Goal: Information Seeking & Learning: Learn about a topic

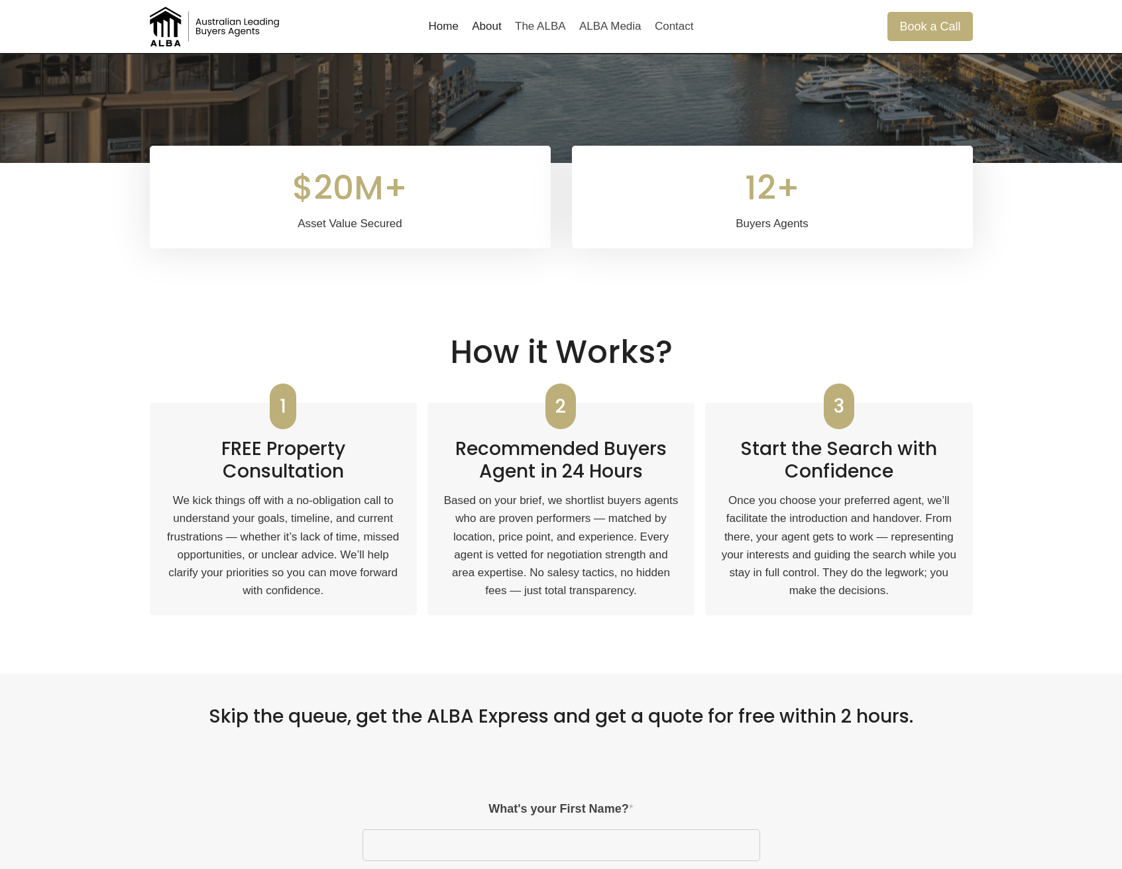
scroll to position [737, 0]
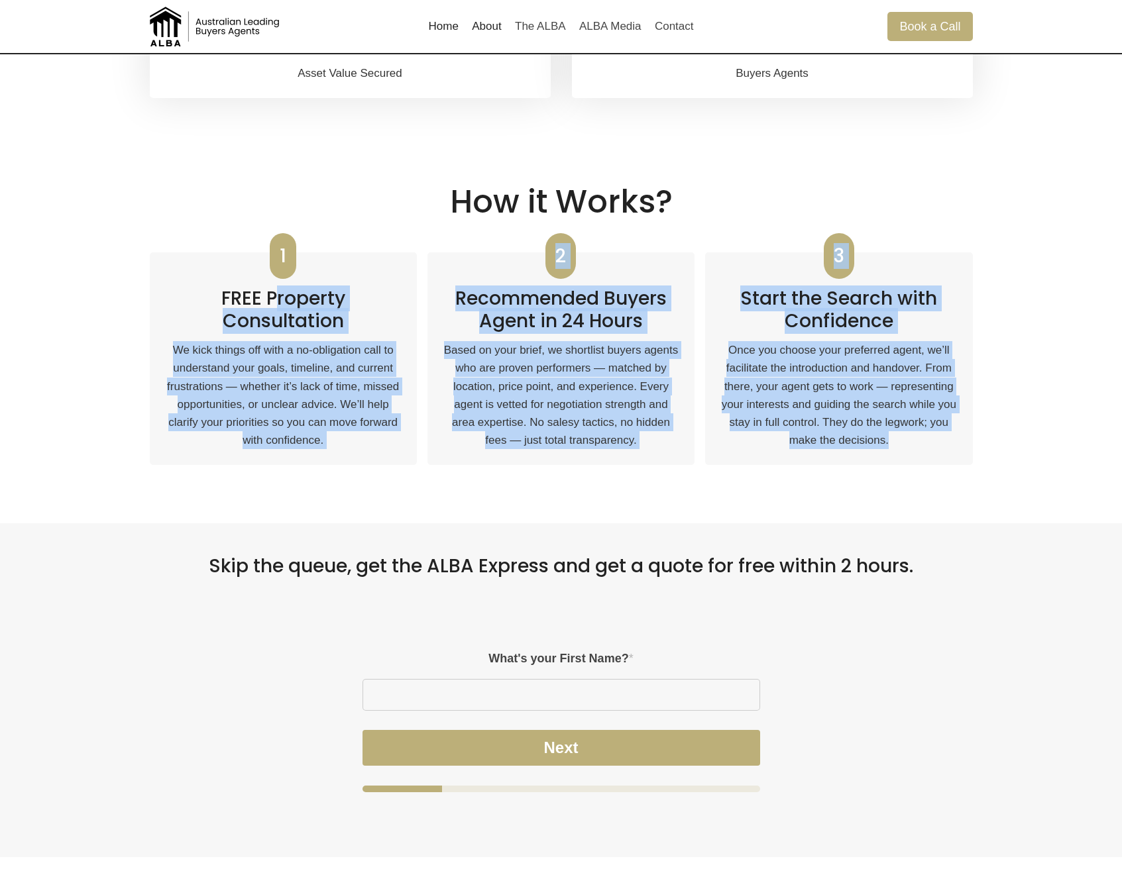
drag, startPoint x: 906, startPoint y: 442, endPoint x: 280, endPoint y: 301, distance: 641.6
click at [280, 301] on div "1 FREE Property Consultation We kick things off with a no-obligation call to un…" at bounding box center [561, 358] width 823 height 244
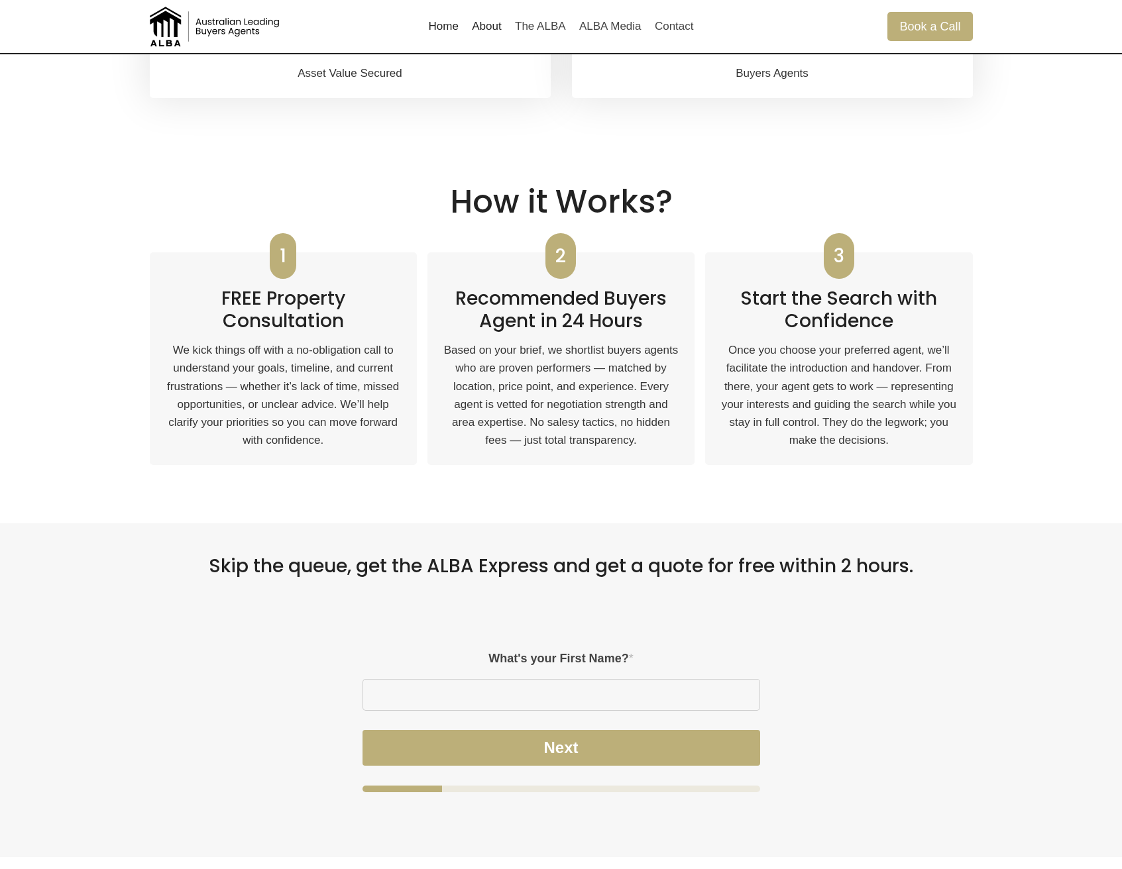
click at [238, 305] on h2 "FREE Property Consultation" at bounding box center [283, 304] width 235 height 55
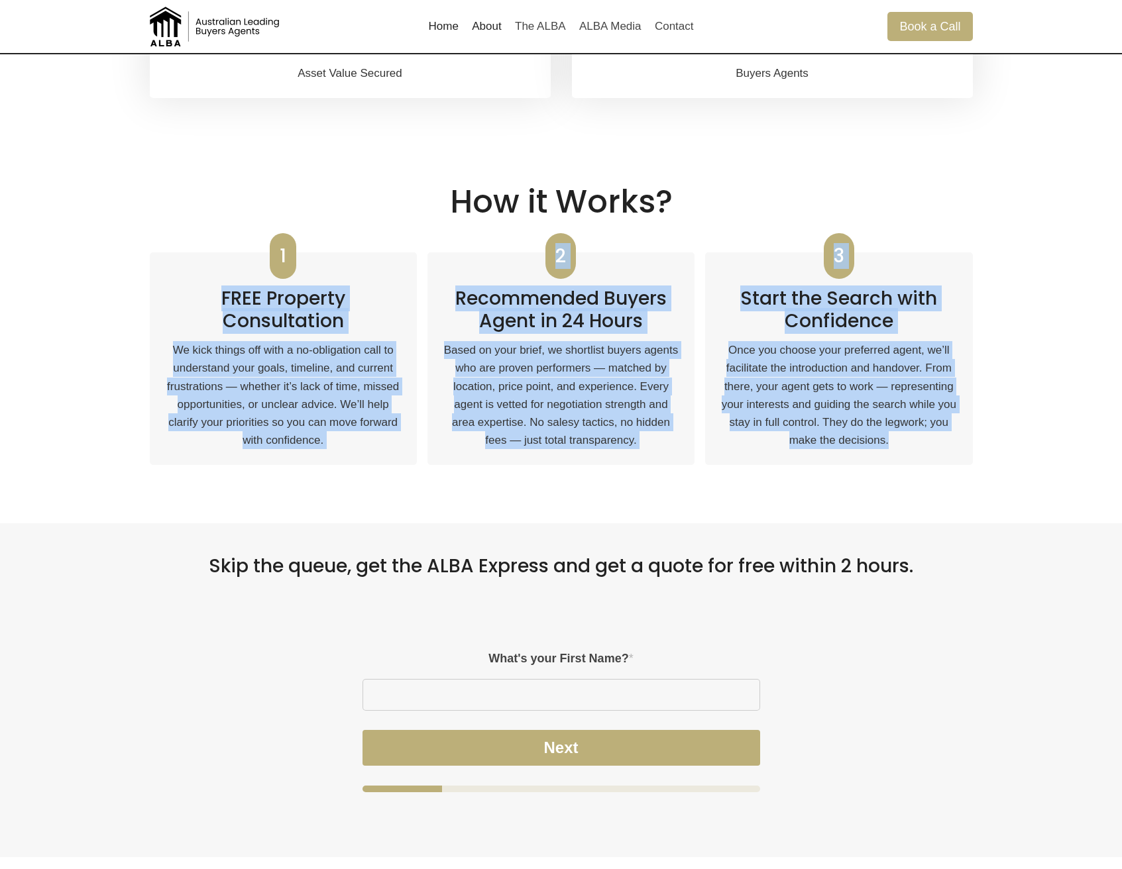
drag, startPoint x: 224, startPoint y: 299, endPoint x: 1053, endPoint y: 478, distance: 847.8
click at [1053, 478] on div "How it Works? 1 FREE Property Consultation We kick things off with a no-obligat…" at bounding box center [561, 332] width 1122 height 384
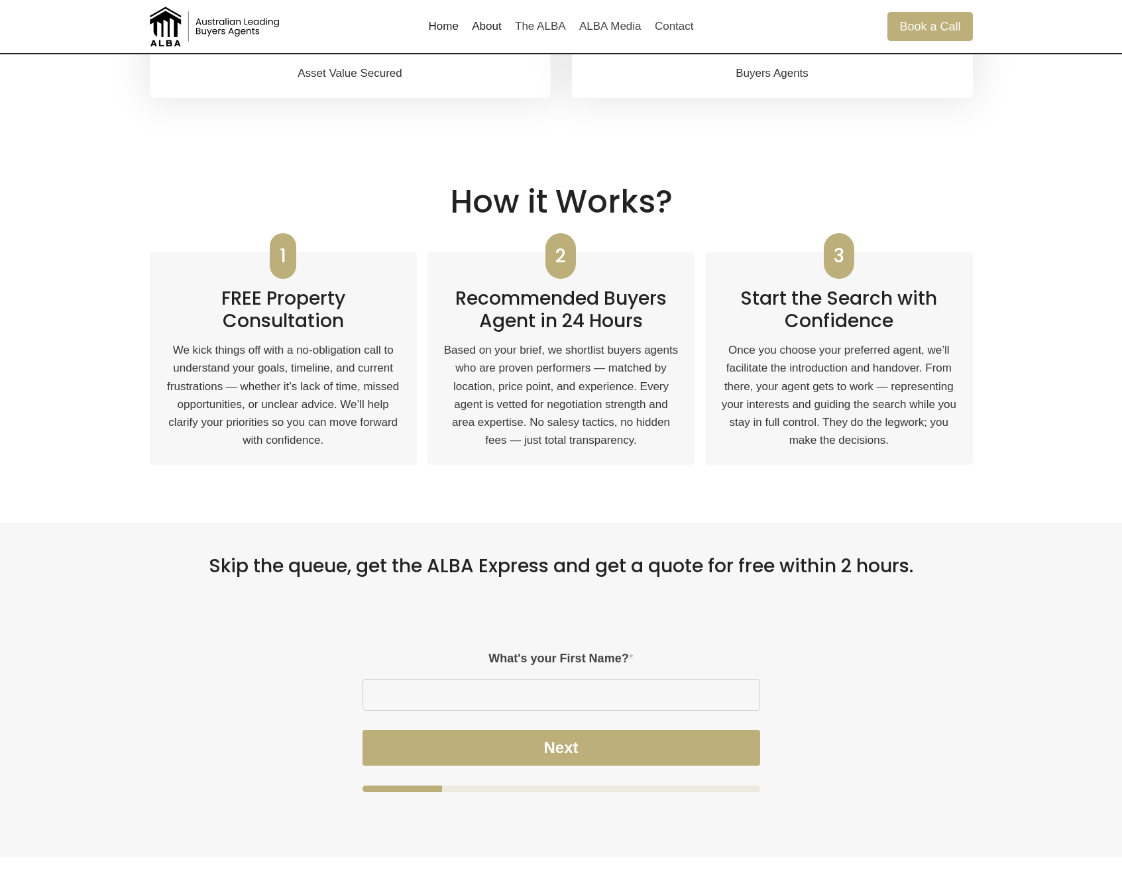
click at [895, 437] on p "Once you choose your preferred agent, we’ll facilitate the introduction and han…" at bounding box center [838, 395] width 235 height 108
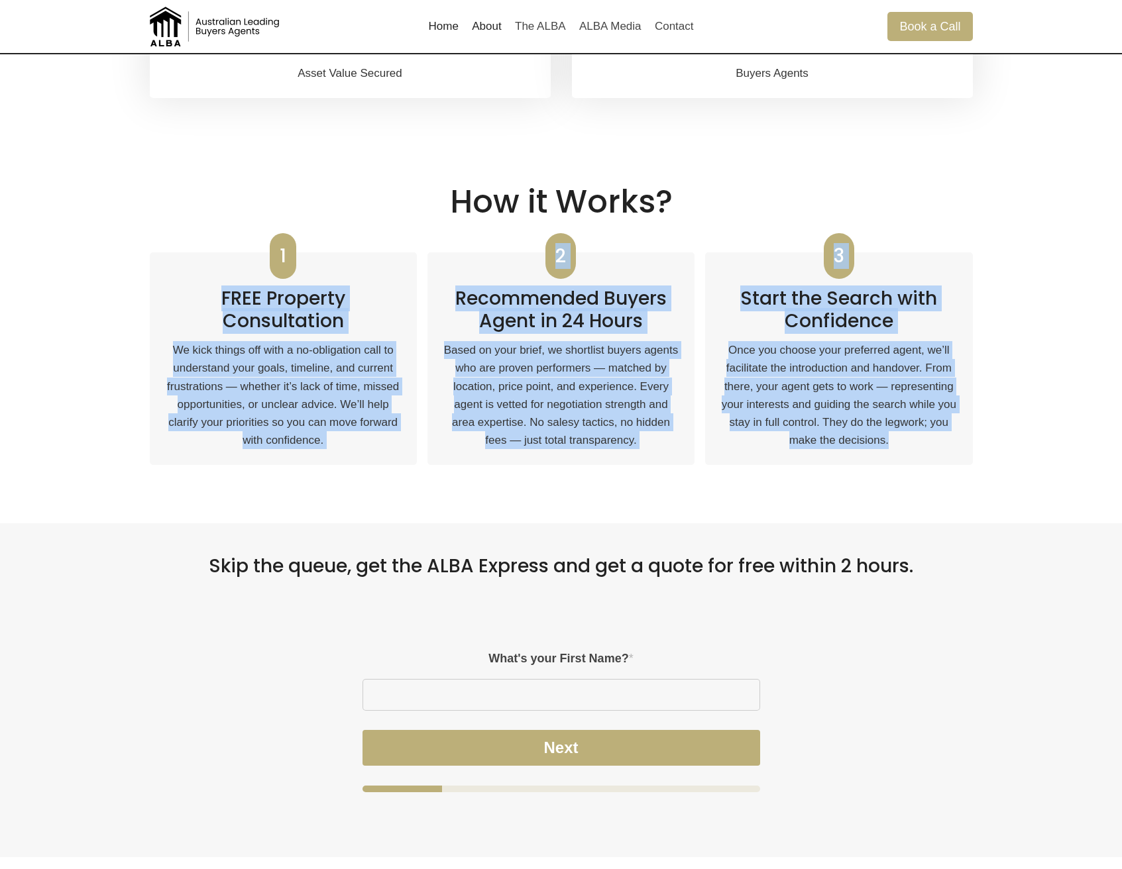
drag, startPoint x: 900, startPoint y: 438, endPoint x: 248, endPoint y: 284, distance: 669.1
click at [248, 284] on div "1 FREE Property Consultation We kick things off with a no-obligation call to un…" at bounding box center [561, 358] width 823 height 244
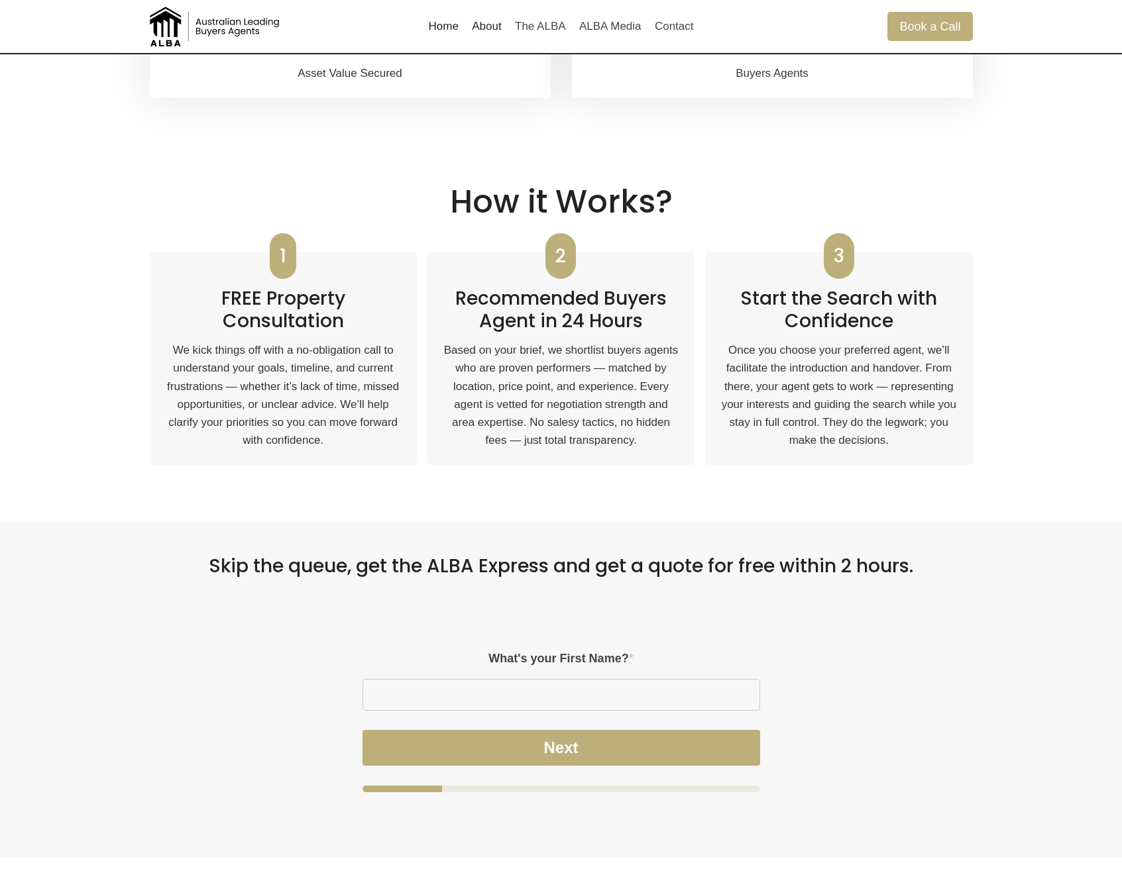
click at [284, 305] on h2 "FREE Property Consultation" at bounding box center [283, 304] width 235 height 55
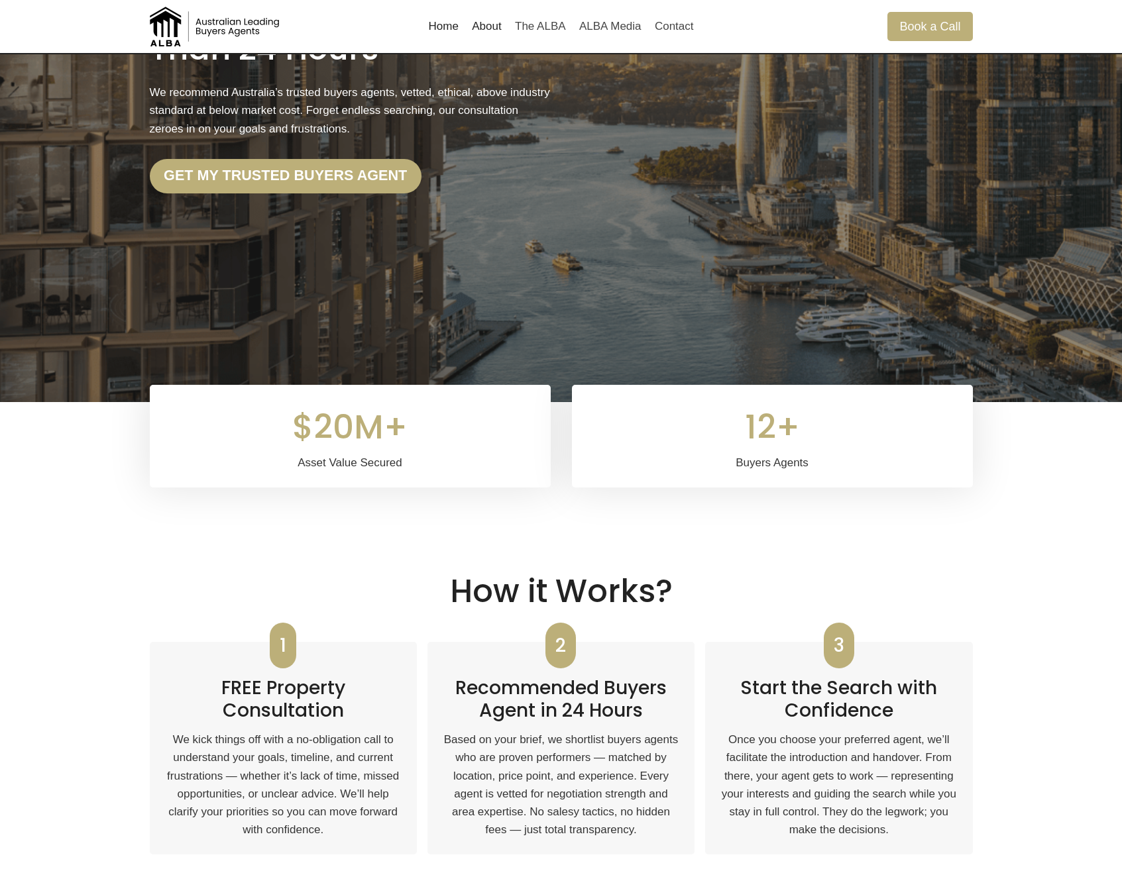
scroll to position [0, 0]
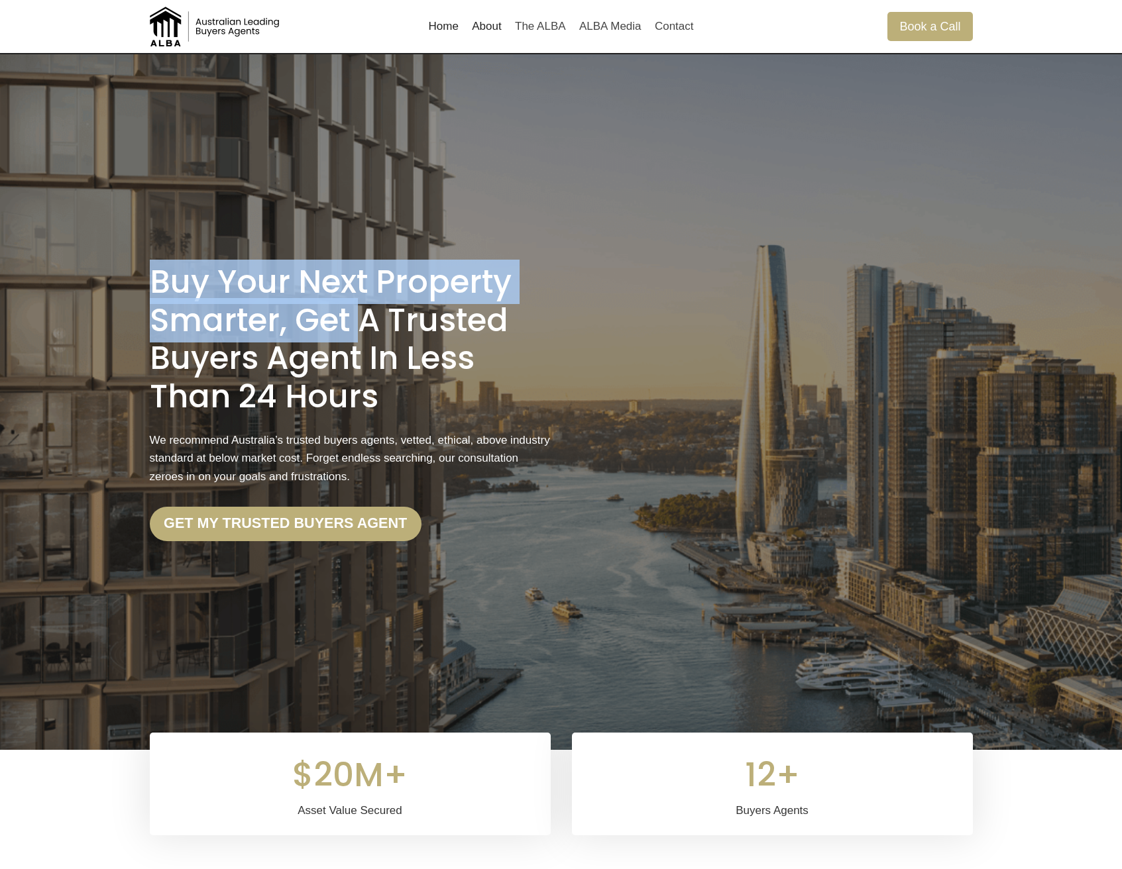
drag, startPoint x: 158, startPoint y: 277, endPoint x: 355, endPoint y: 328, distance: 203.9
click at [356, 328] on h1 "Buy Your Next Property Smarter, Get a Trusted Buyers Agent in less than 24 Hours" at bounding box center [350, 339] width 401 height 152
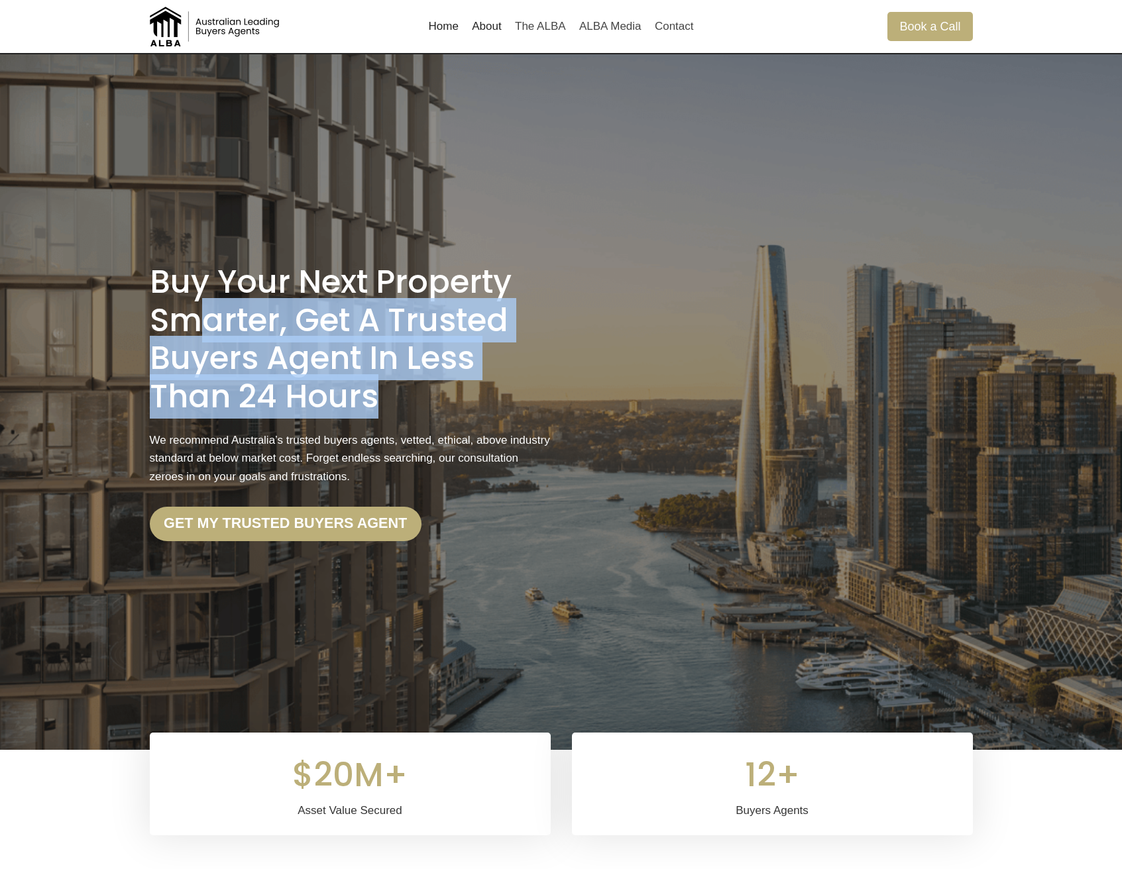
drag, startPoint x: 392, startPoint y: 395, endPoint x: 196, endPoint y: 305, distance: 215.5
click at [196, 305] on h1 "Buy Your Next Property Smarter, Get a Trusted Buyers Agent in less than 24 Hours" at bounding box center [350, 339] width 401 height 152
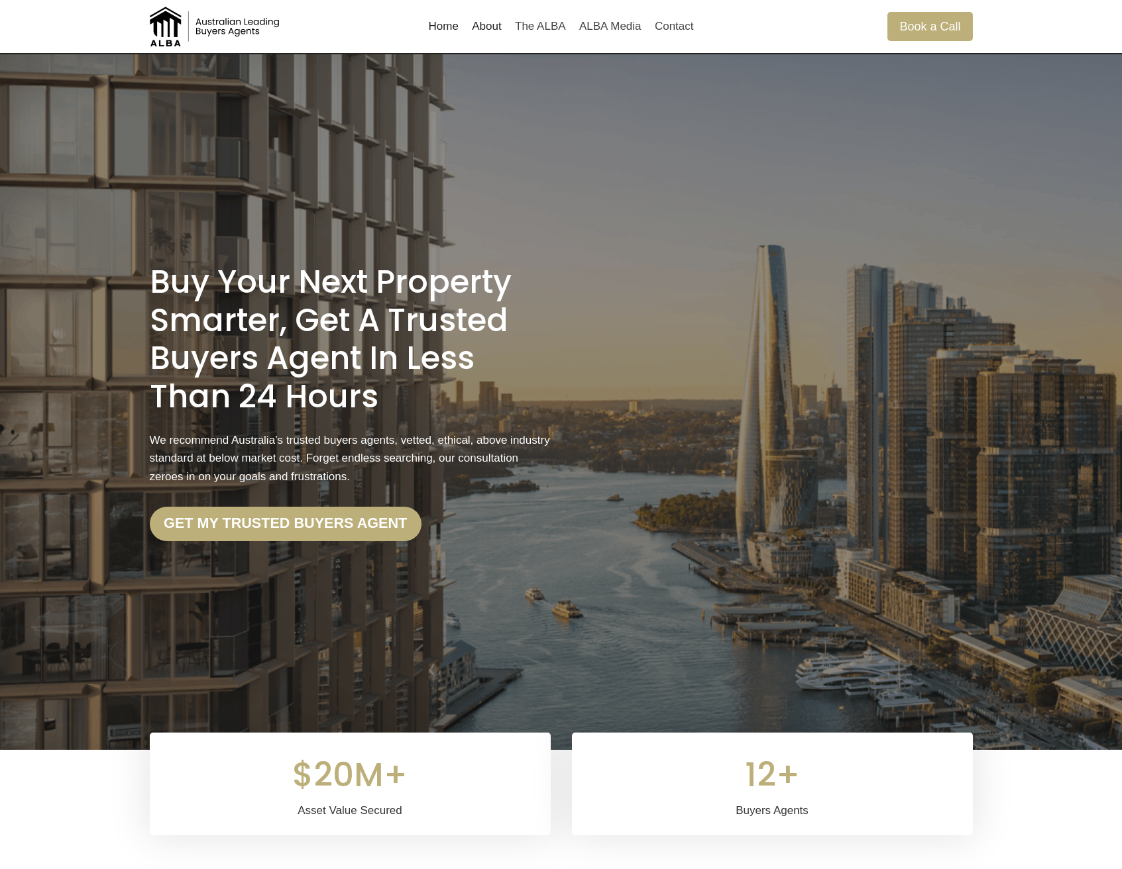
click at [164, 291] on h1 "Buy Your Next Property Smarter, Get a Trusted Buyers Agent in less than 24 Hours" at bounding box center [350, 339] width 401 height 152
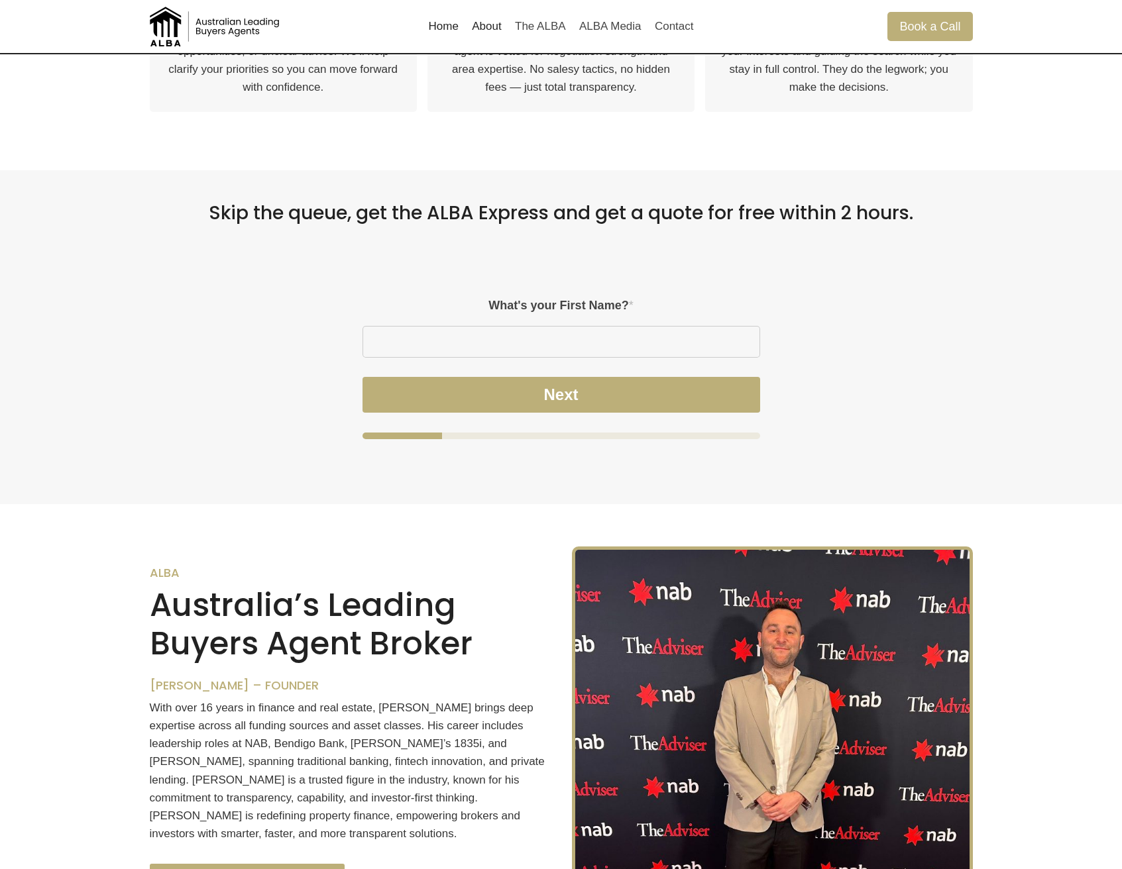
scroll to position [1092, 0]
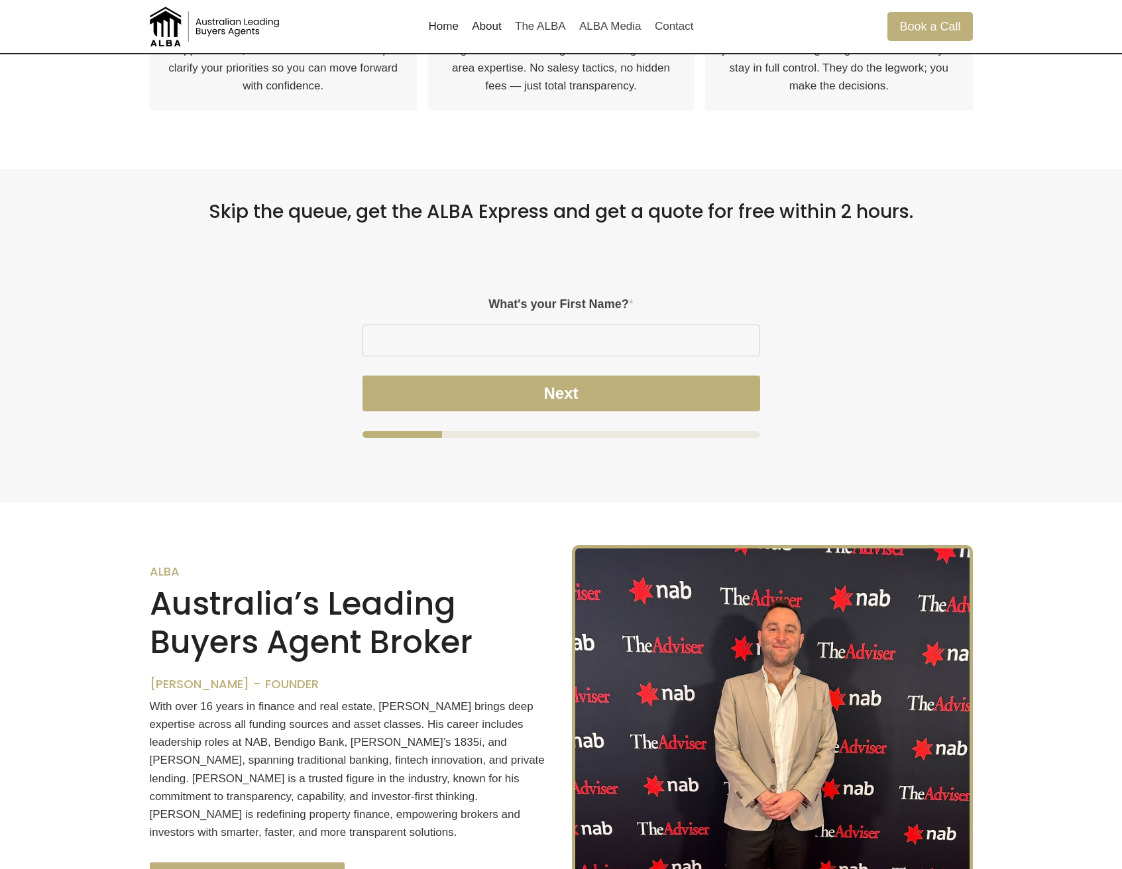
click at [501, 201] on h2 "Skip the queue, get the ALBA Express and get a quote for free within 2 hours." at bounding box center [561, 212] width 823 height 23
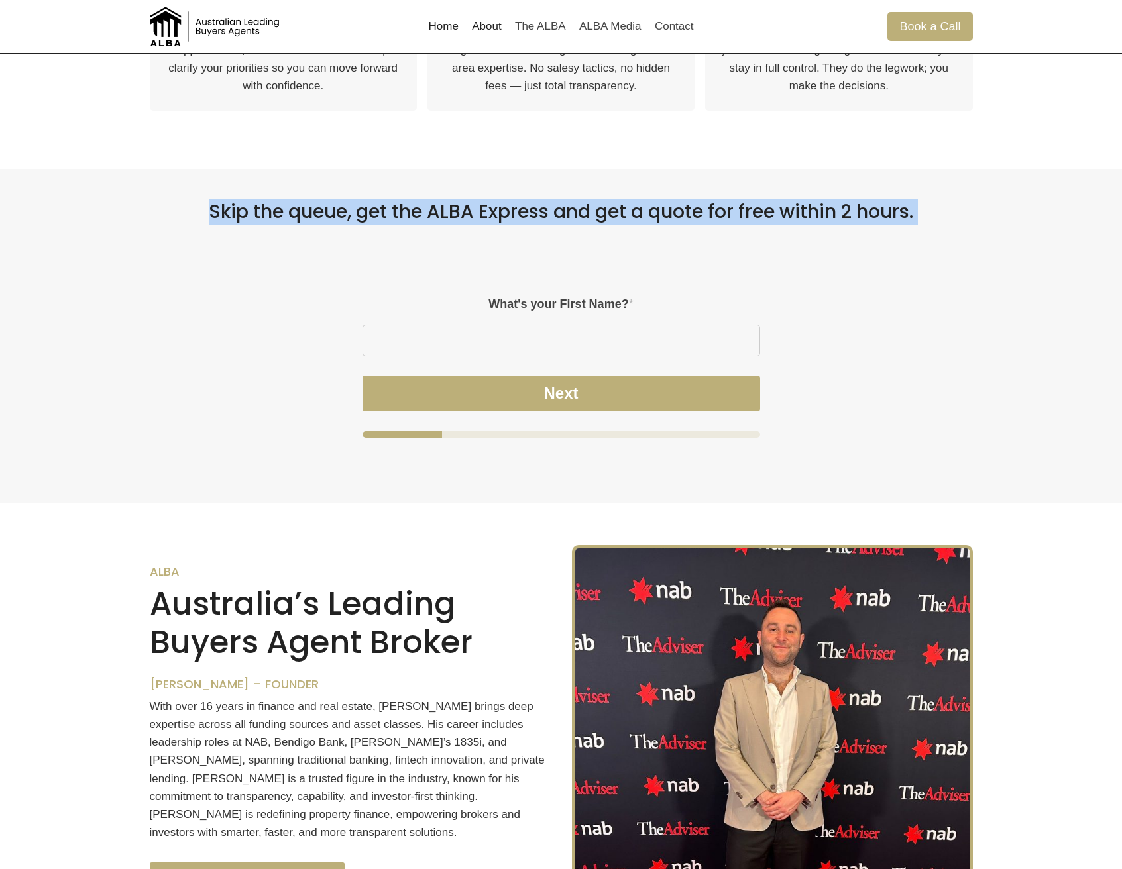
click at [501, 201] on h2 "Skip the queue, get the ALBA Express and get a quote for free within 2 hours." at bounding box center [561, 212] width 823 height 23
click at [525, 201] on h2 "Skip the queue, get the ALBA Express and get a quote for free within 2 hours." at bounding box center [561, 212] width 823 height 23
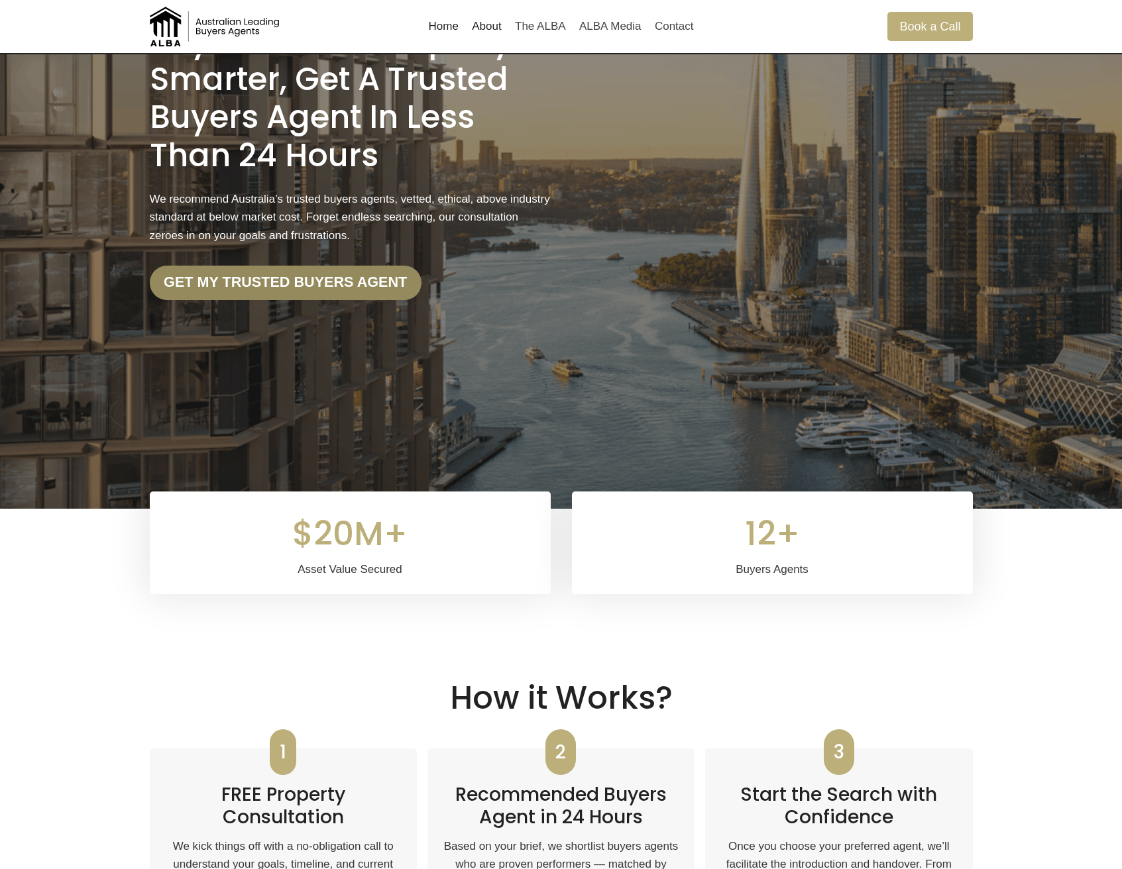
scroll to position [0, 0]
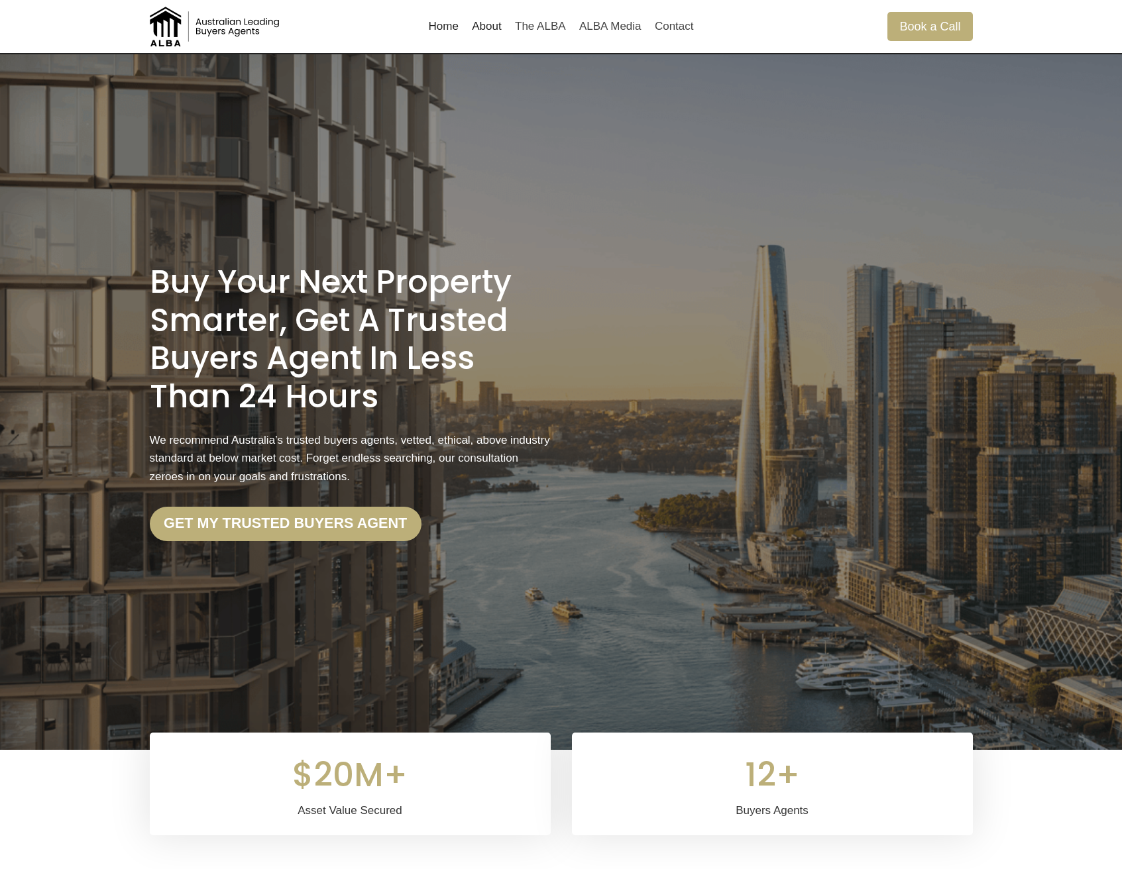
click at [300, 325] on h1 "Buy Your Next Property Smarter, Get a Trusted Buyers Agent in less than 24 Hours" at bounding box center [350, 339] width 401 height 152
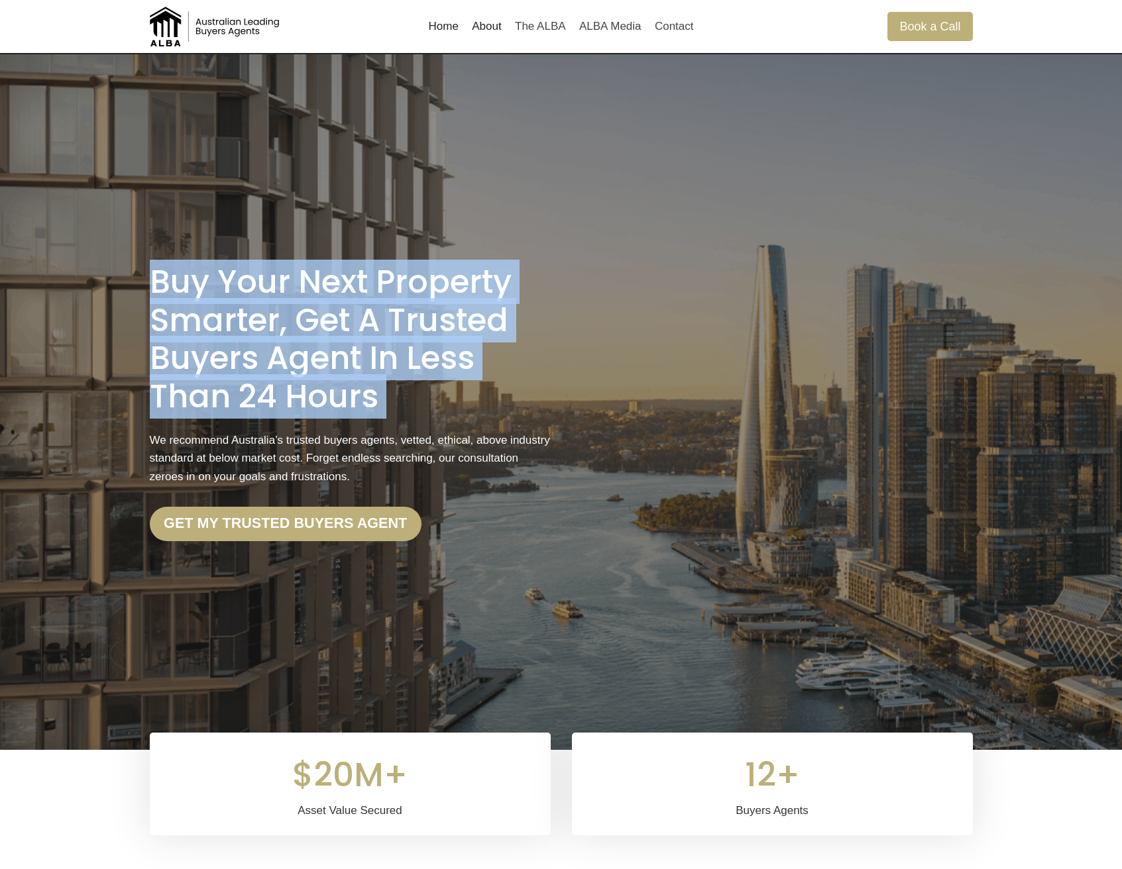
click at [300, 325] on h1 "Buy Your Next Property Smarter, Get a Trusted Buyers Agent in less than 24 Hours" at bounding box center [350, 339] width 401 height 152
click at [350, 338] on h1 "Buy Your Next Property Smarter, Get a Trusted Buyers Agent in less than 24 Hours" at bounding box center [350, 339] width 401 height 152
drag, startPoint x: 382, startPoint y: 397, endPoint x: 95, endPoint y: 280, distance: 309.3
click at [94, 279] on div "Buy Your Next Property Smarter, Get a Trusted Buyers Agent in less than 24 Hour…" at bounding box center [561, 402] width 1122 height 696
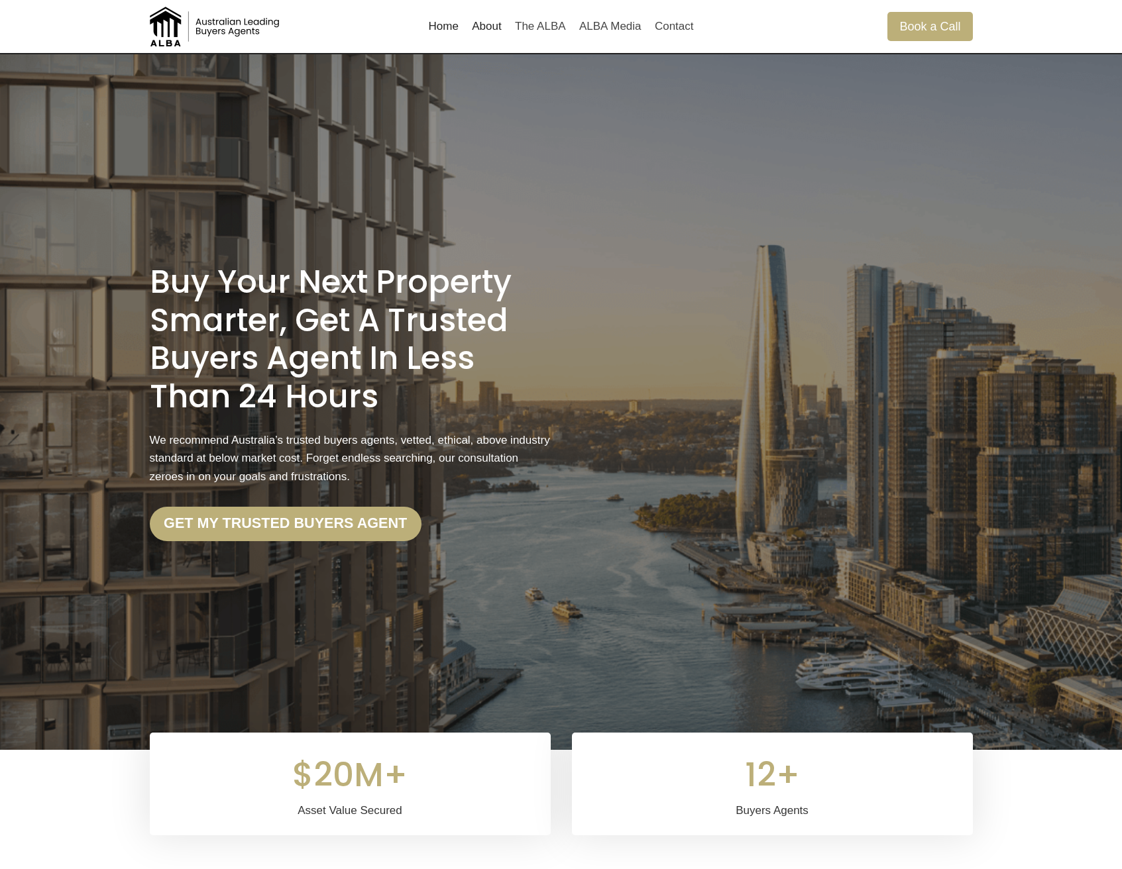
click at [159, 282] on h1 "Buy Your Next Property Smarter, Get a Trusted Buyers Agent in less than 24 Hours" at bounding box center [350, 339] width 401 height 152
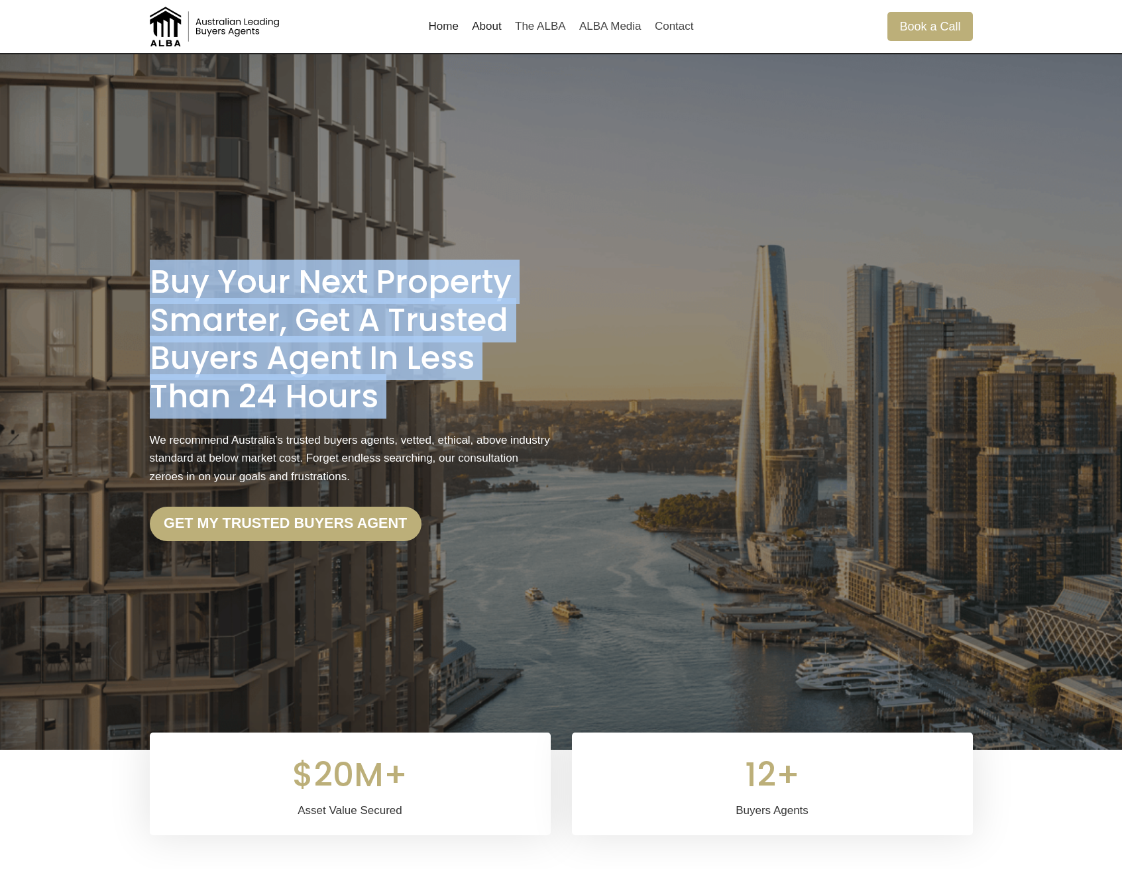
drag, startPoint x: 149, startPoint y: 280, endPoint x: 525, endPoint y: 428, distance: 403.6
click at [525, 428] on div "Buy Your Next Property Smarter, Get a Trusted Buyers Agent in less than 24 Hour…" at bounding box center [350, 402] width 401 height 278
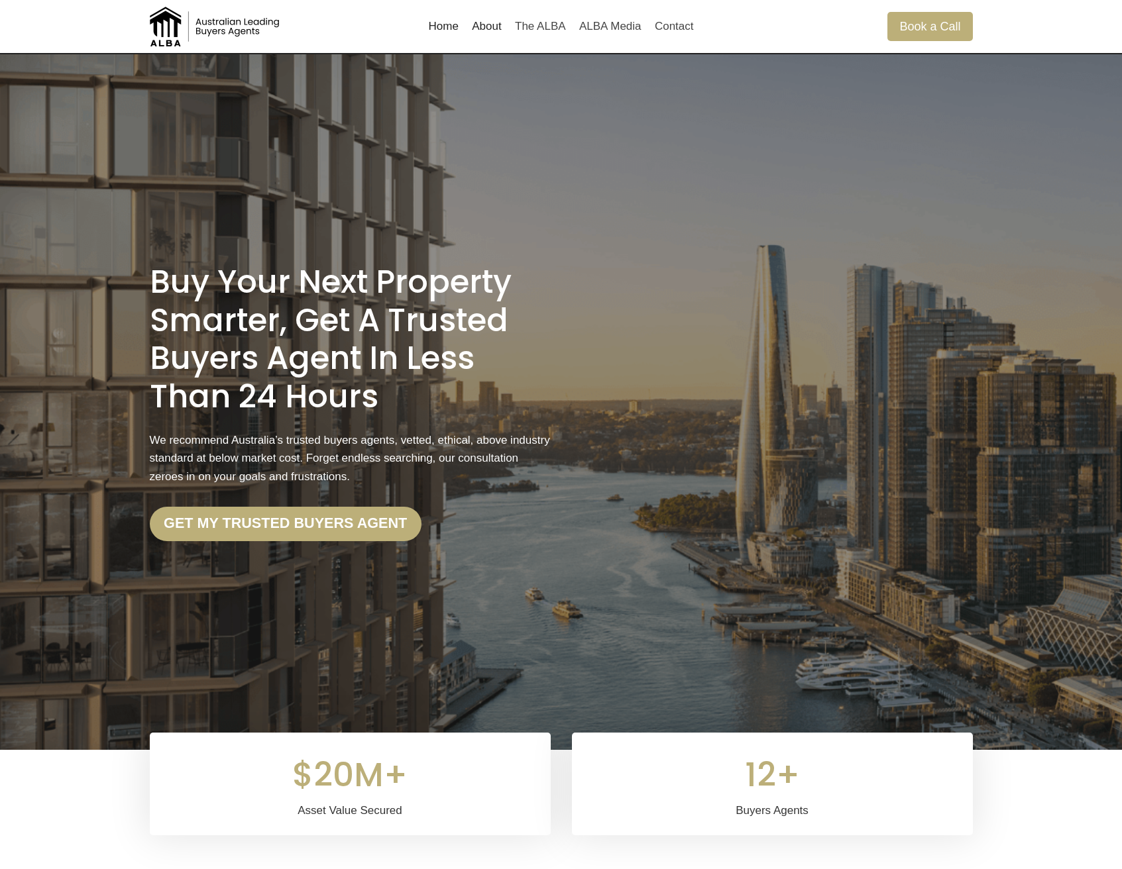
click at [454, 398] on h1 "Buy Your Next Property Smarter, Get a Trusted Buyers Agent in less than 24 Hours" at bounding box center [350, 339] width 401 height 152
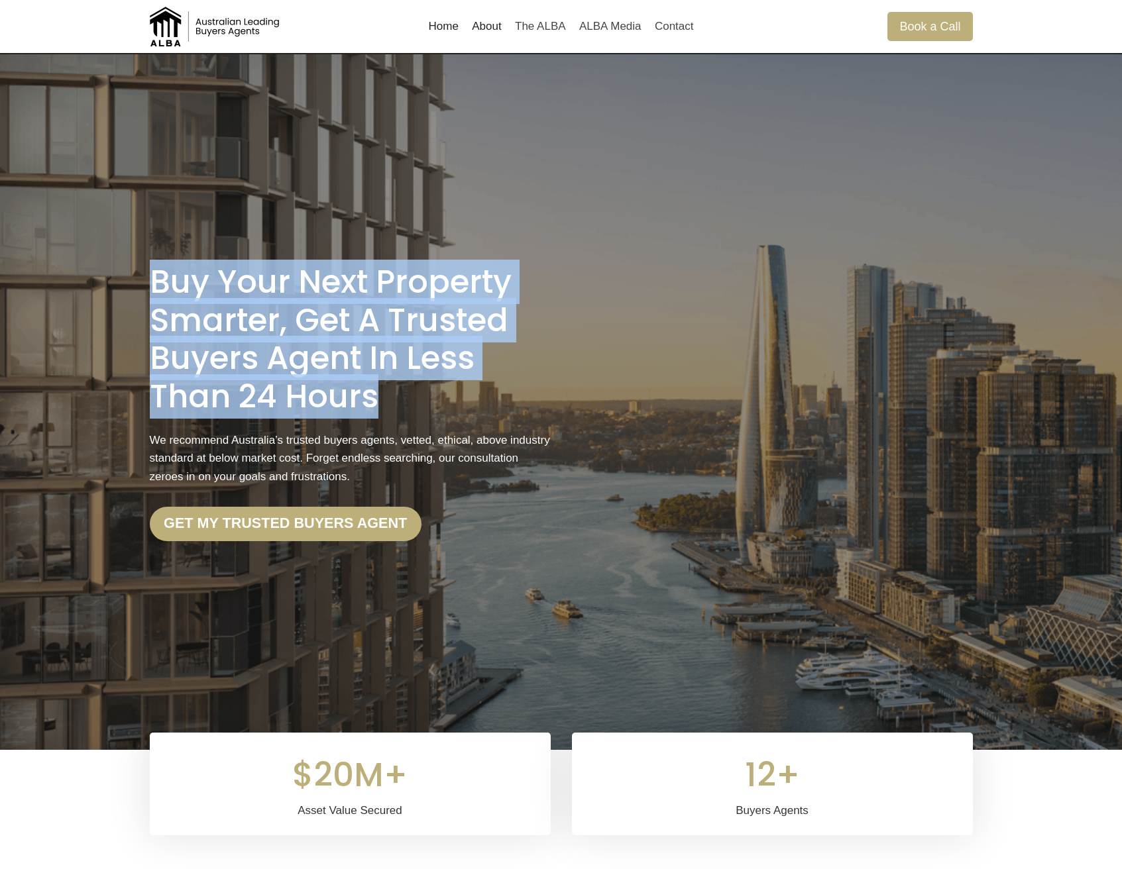
drag, startPoint x: 403, startPoint y: 392, endPoint x: 106, endPoint y: 291, distance: 313.4
click at [106, 291] on div "Buy Your Next Property Smarter, Get a Trusted Buyers Agent in less than 24 Hour…" at bounding box center [561, 402] width 1122 height 696
click at [174, 302] on h1 "Buy Your Next Property Smarter, Get a Trusted Buyers Agent in less than 24 Hours" at bounding box center [350, 339] width 401 height 152
drag, startPoint x: 154, startPoint y: 288, endPoint x: 448, endPoint y: 420, distance: 321.7
click at [494, 438] on div "Buy Your Next Property Smarter, Get a Trusted Buyers Agent in less than 24 Hour…" at bounding box center [350, 402] width 401 height 278
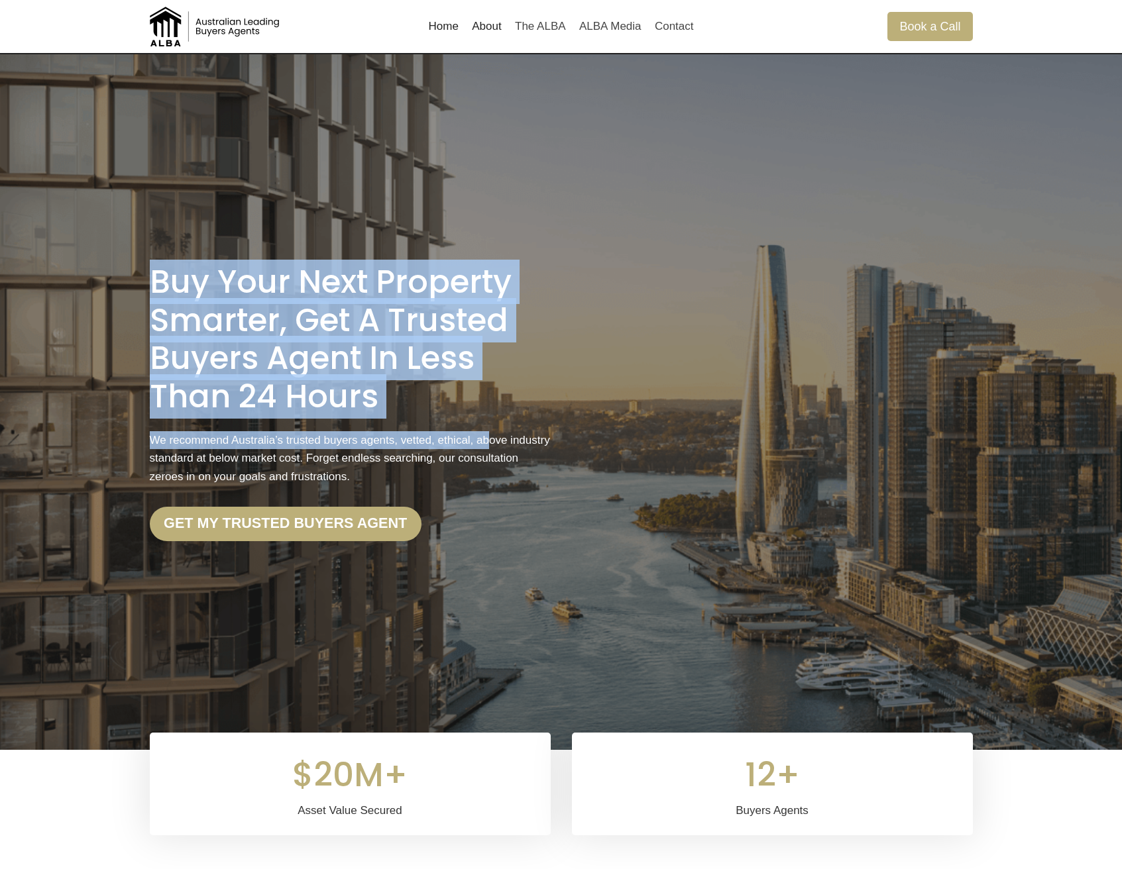
click at [419, 404] on h1 "Buy Your Next Property Smarter, Get a Trusted Buyers Agent in less than 24 Hours" at bounding box center [350, 339] width 401 height 152
drag, startPoint x: 280, startPoint y: 342, endPoint x: 94, endPoint y: 266, distance: 200.3
click at [94, 266] on div "Buy Your Next Property Smarter, Get a Trusted Buyers Agent in less than 24 Hour…" at bounding box center [561, 402] width 1122 height 696
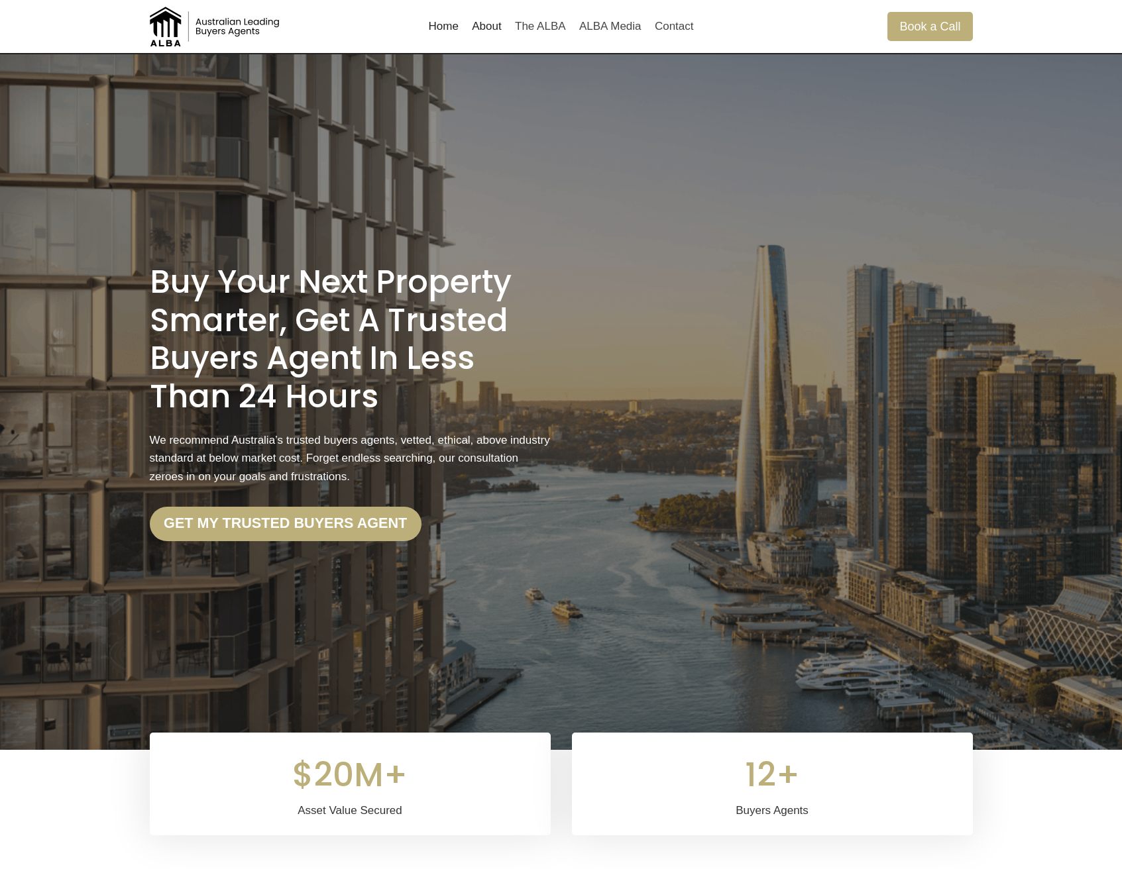
click at [147, 281] on div "Buy Your Next Property Smarter, Get a Trusted Buyers Agent in less than 24 Hour…" at bounding box center [561, 402] width 855 height 696
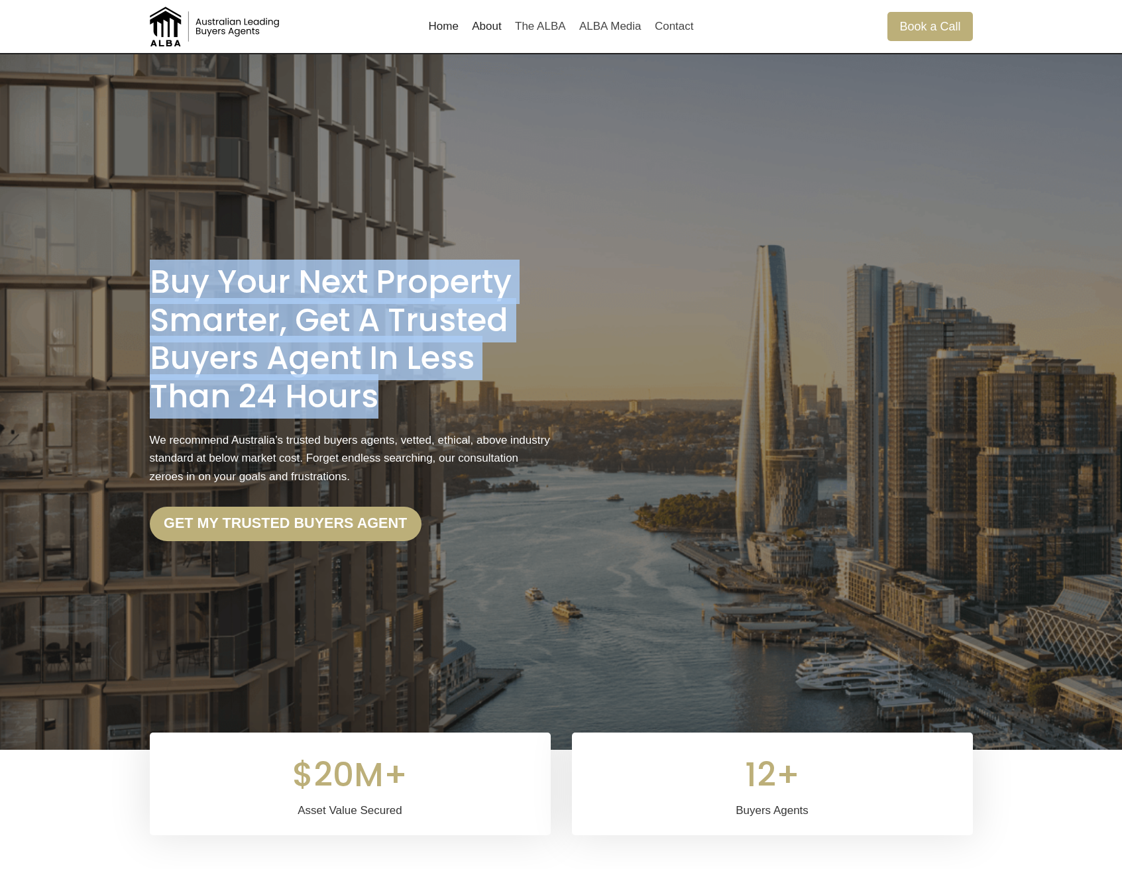
drag, startPoint x: 146, startPoint y: 281, endPoint x: 486, endPoint y: 391, distance: 357.8
click at [486, 392] on div "Buy Your Next Property Smarter, Get a Trusted Buyers Agent in less than 24 Hour…" at bounding box center [561, 402] width 855 height 696
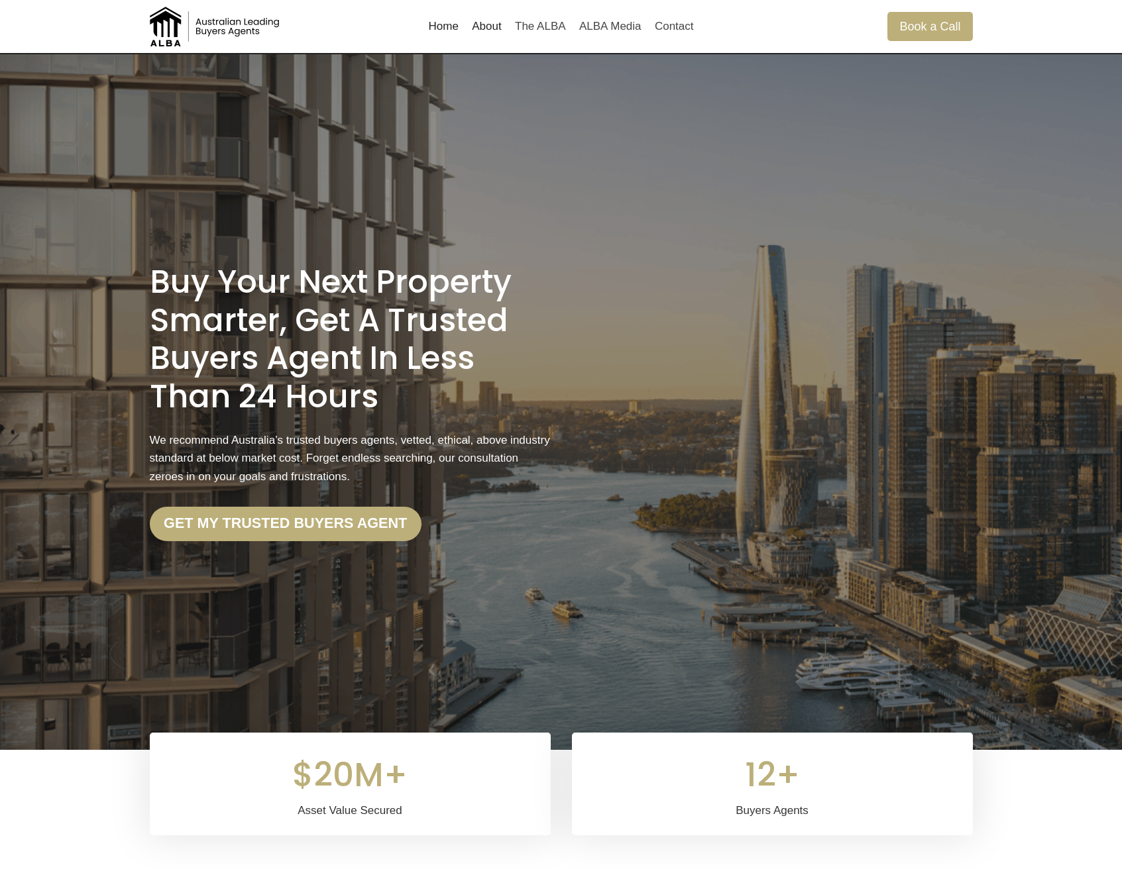
click at [476, 393] on h1 "Buy Your Next Property Smarter, Get a Trusted Buyers Agent in less than 24 Hours" at bounding box center [350, 339] width 401 height 152
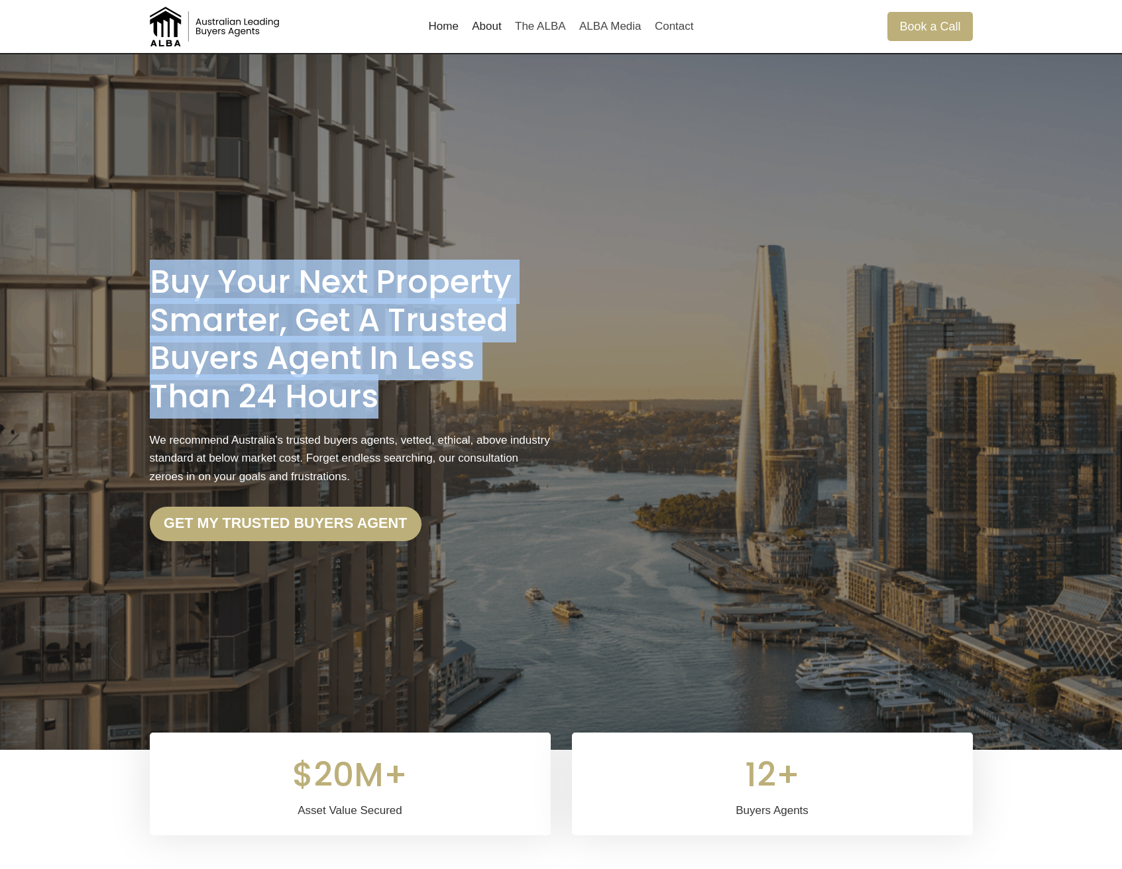
drag, startPoint x: 316, startPoint y: 350, endPoint x: 118, endPoint y: 268, distance: 214.7
click at [118, 267] on div "Buy Your Next Property Smarter, Get a Trusted Buyers Agent in less than 24 Hour…" at bounding box center [561, 402] width 1122 height 696
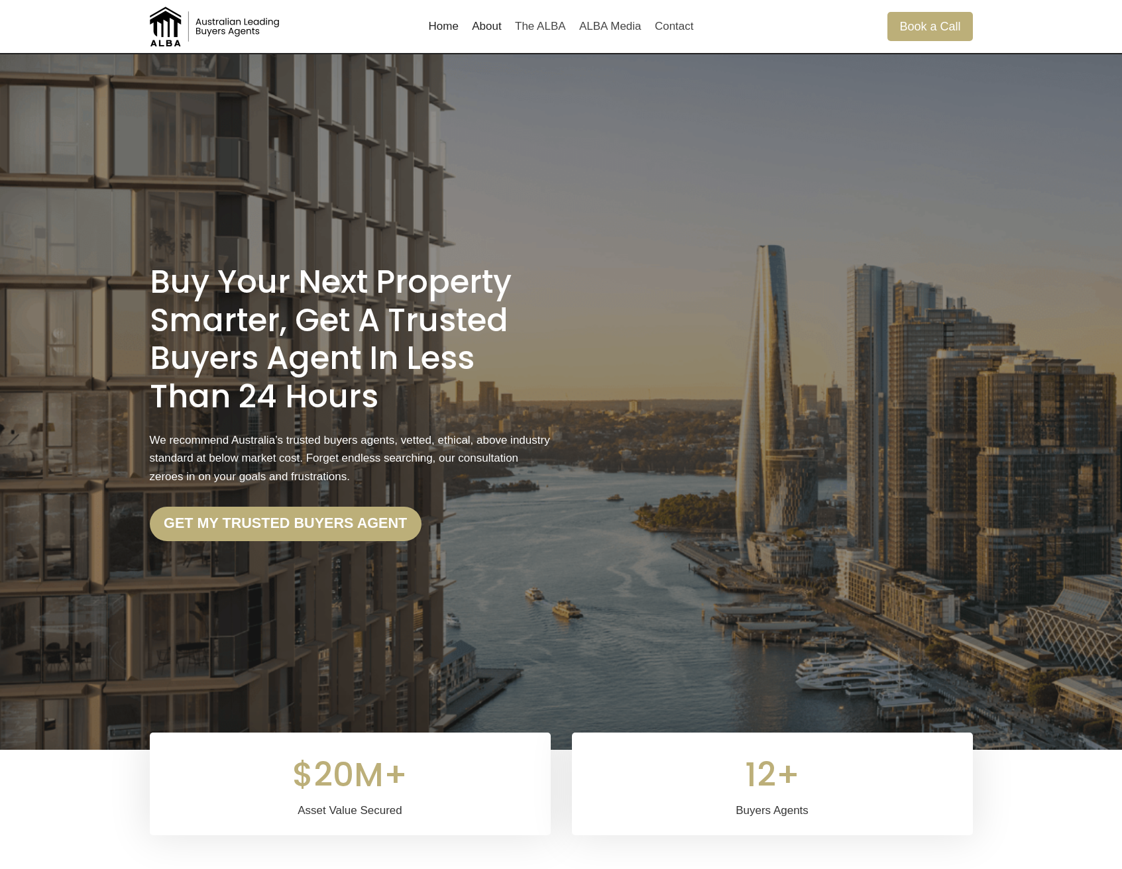
click at [119, 268] on div at bounding box center [561, 402] width 1122 height 696
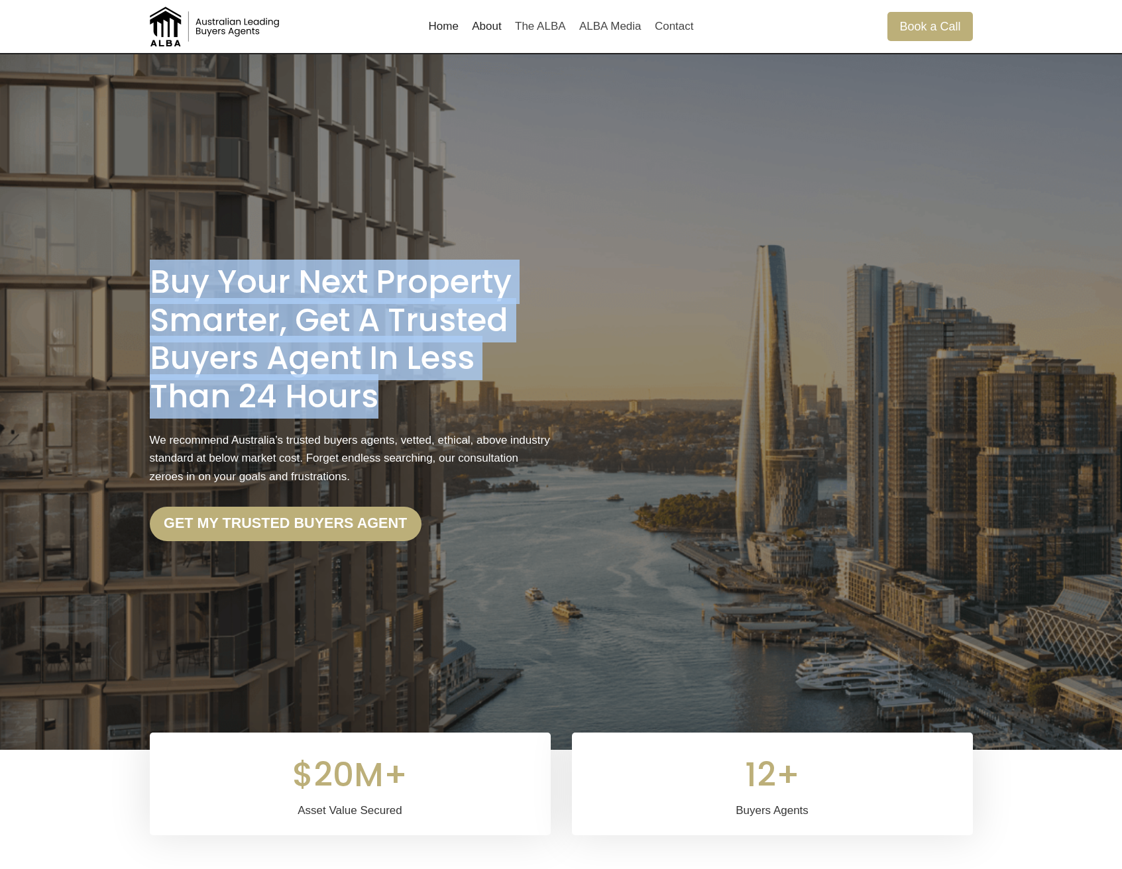
drag, startPoint x: 122, startPoint y: 275, endPoint x: 496, endPoint y: 380, distance: 388.2
click at [511, 383] on div "Buy Your Next Property Smarter, Get a Trusted Buyers Agent in less than 24 Hour…" at bounding box center [561, 402] width 1122 height 696
click at [470, 385] on h1 "Buy Your Next Property Smarter, Get a Trusted Buyers Agent in less than 24 Hours" at bounding box center [350, 339] width 401 height 152
drag, startPoint x: 431, startPoint y: 392, endPoint x: 76, endPoint y: 262, distance: 378.7
click at [76, 262] on div "Buy Your Next Property Smarter, Get a Trusted Buyers Agent in less than 24 Hour…" at bounding box center [561, 402] width 1122 height 696
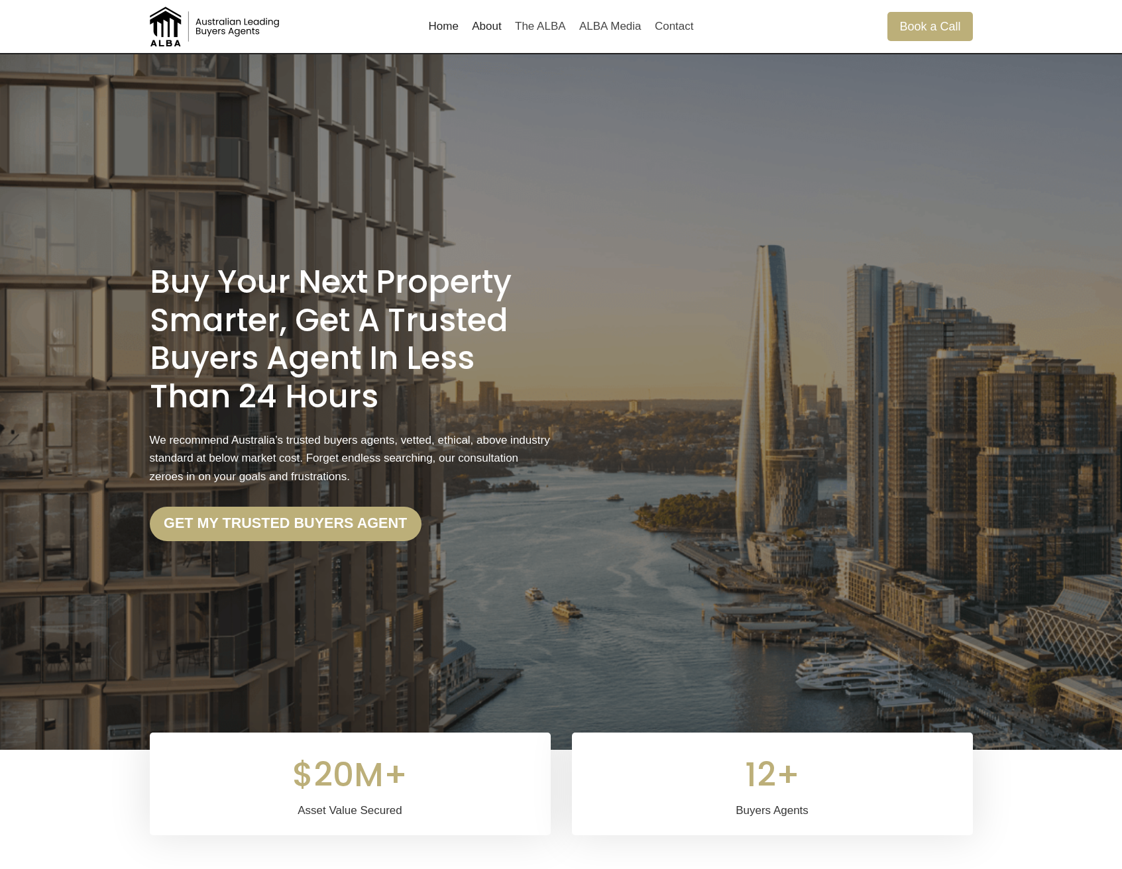
click at [78, 265] on div at bounding box center [561, 402] width 1122 height 696
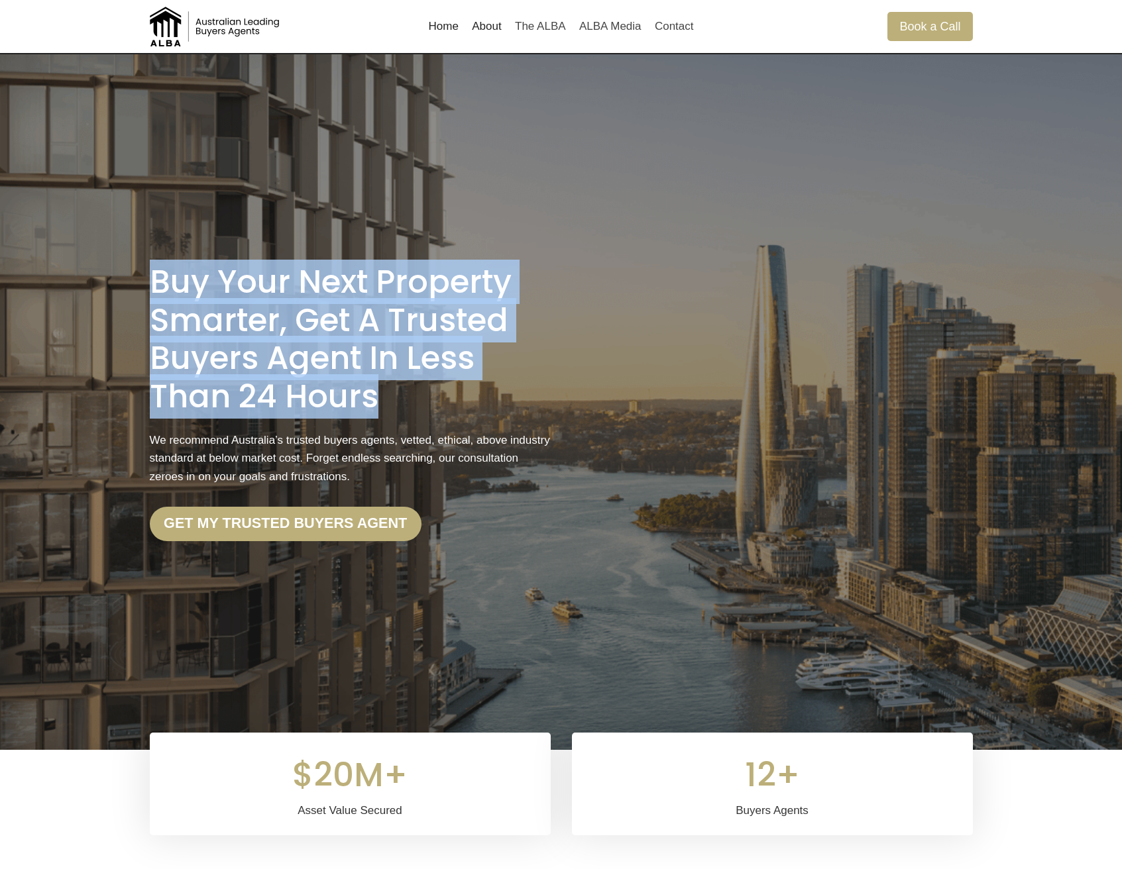
drag, startPoint x: 316, startPoint y: 326, endPoint x: 565, endPoint y: 392, distance: 257.6
click at [562, 392] on div "Buy Your Next Property Smarter, Get a Trusted Buyers Agent in less than 24 Hour…" at bounding box center [561, 402] width 1122 height 696
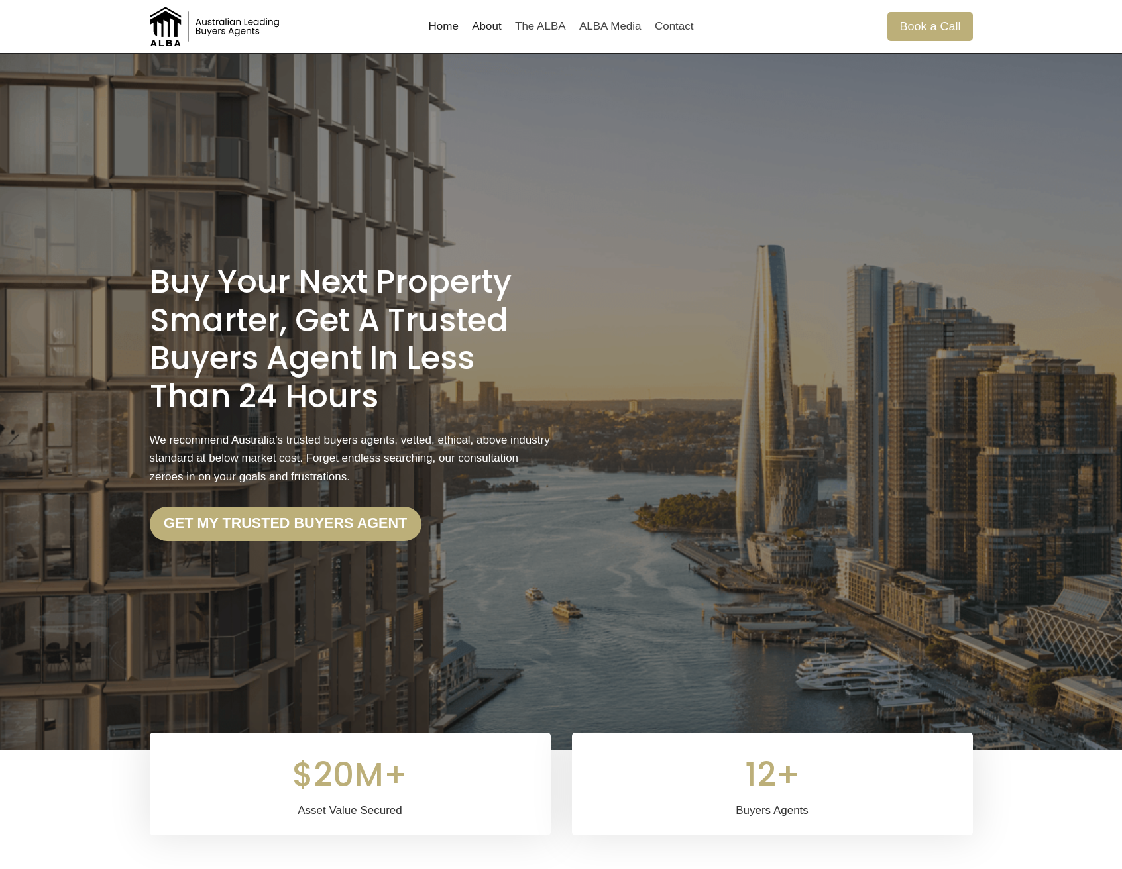
click at [551, 392] on div "Buy Your Next Property Smarter, Get a Trusted Buyers Agent in less than 24 Hour…" at bounding box center [561, 402] width 855 height 696
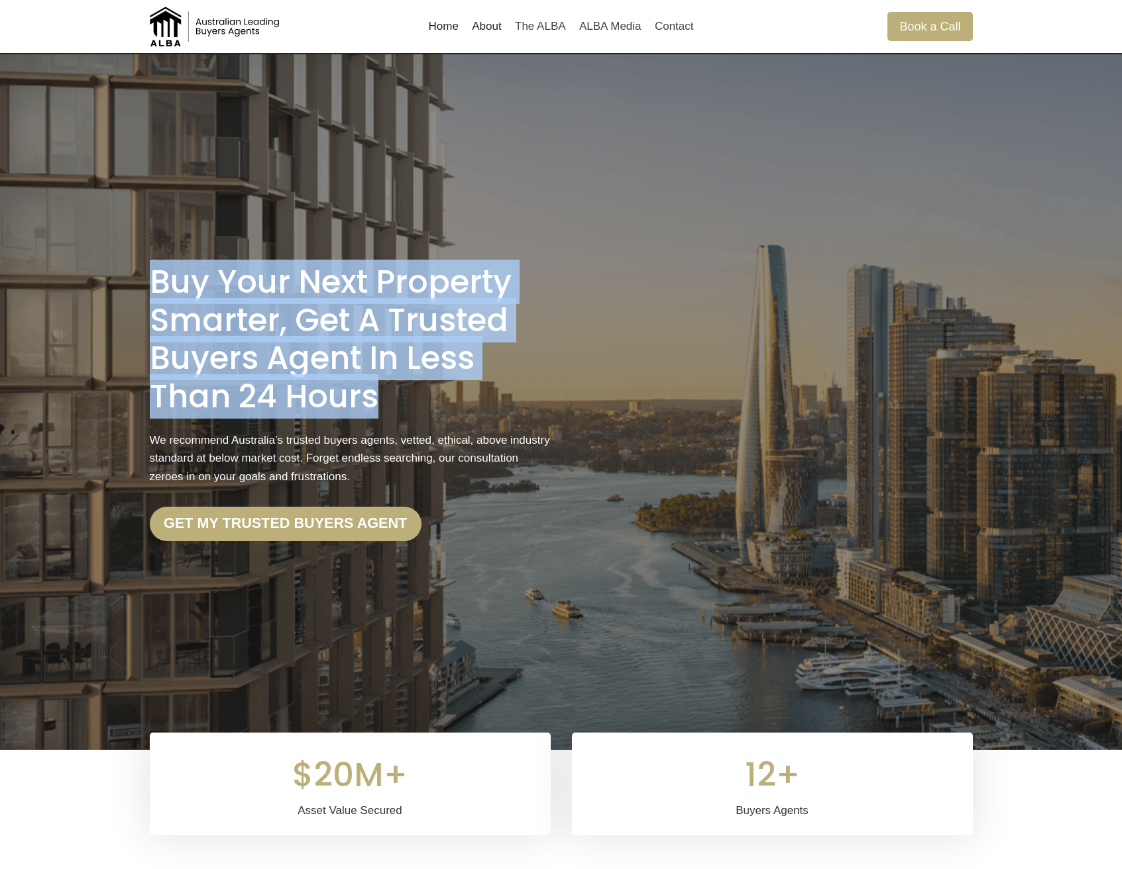
drag, startPoint x: 515, startPoint y: 394, endPoint x: 84, endPoint y: 286, distance: 443.8
click at [84, 286] on div "Buy Your Next Property Smarter, Get a Trusted Buyers Agent in less than 24 Hour…" at bounding box center [561, 402] width 1122 height 696
click at [84, 286] on div at bounding box center [561, 402] width 1122 height 696
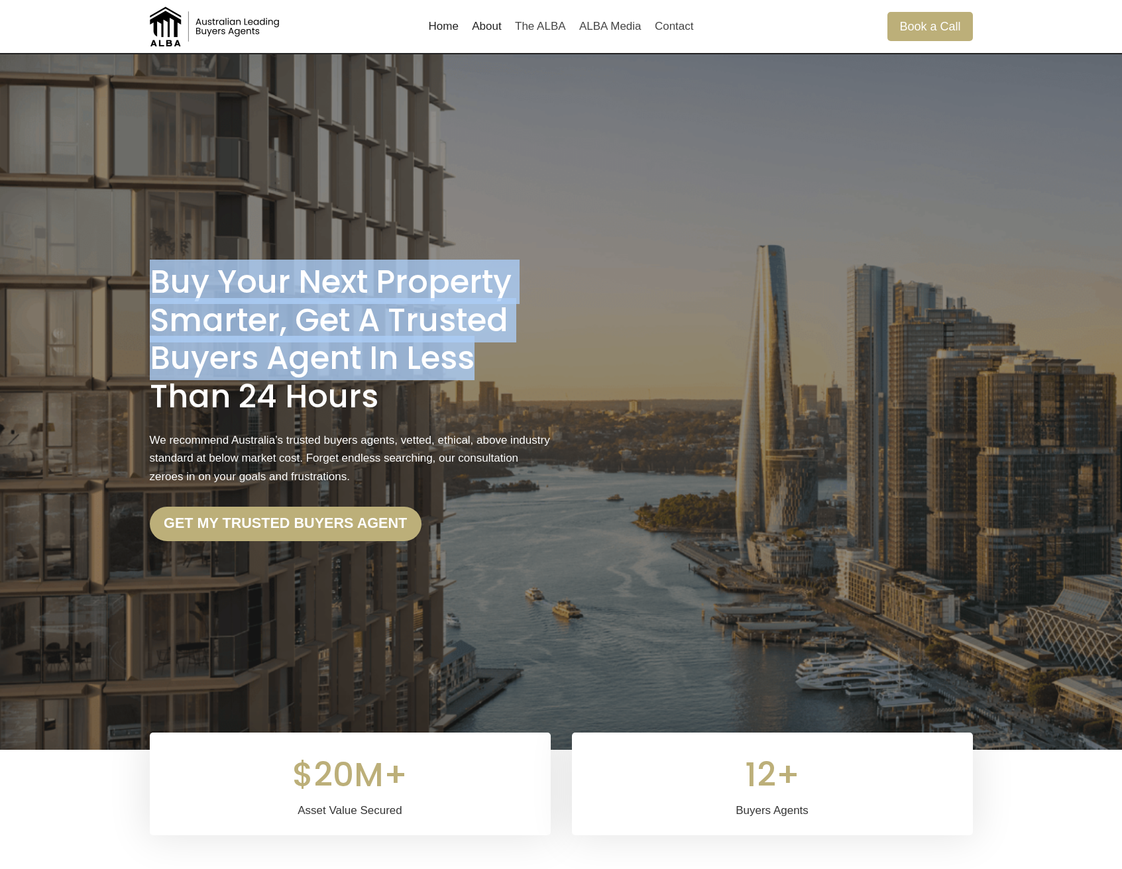
drag, startPoint x: 84, startPoint y: 286, endPoint x: 423, endPoint y: 368, distance: 348.2
click at [423, 365] on div "Buy Your Next Property Smarter, Get a Trusted Buyers Agent in less than 24 Hour…" at bounding box center [561, 402] width 1122 height 696
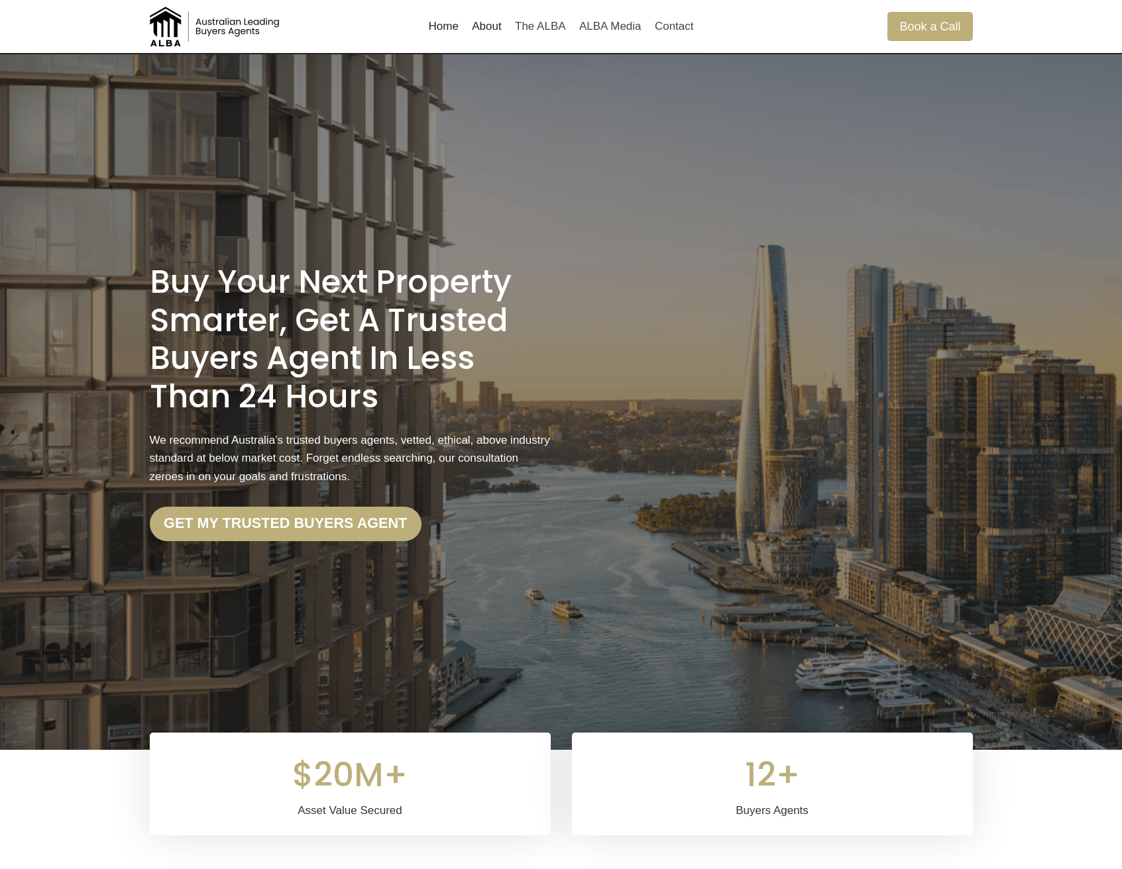
click at [413, 383] on h1 "Buy Your Next Property Smarter, Get a Trusted Buyers Agent in less than 24 Hours" at bounding box center [350, 339] width 401 height 152
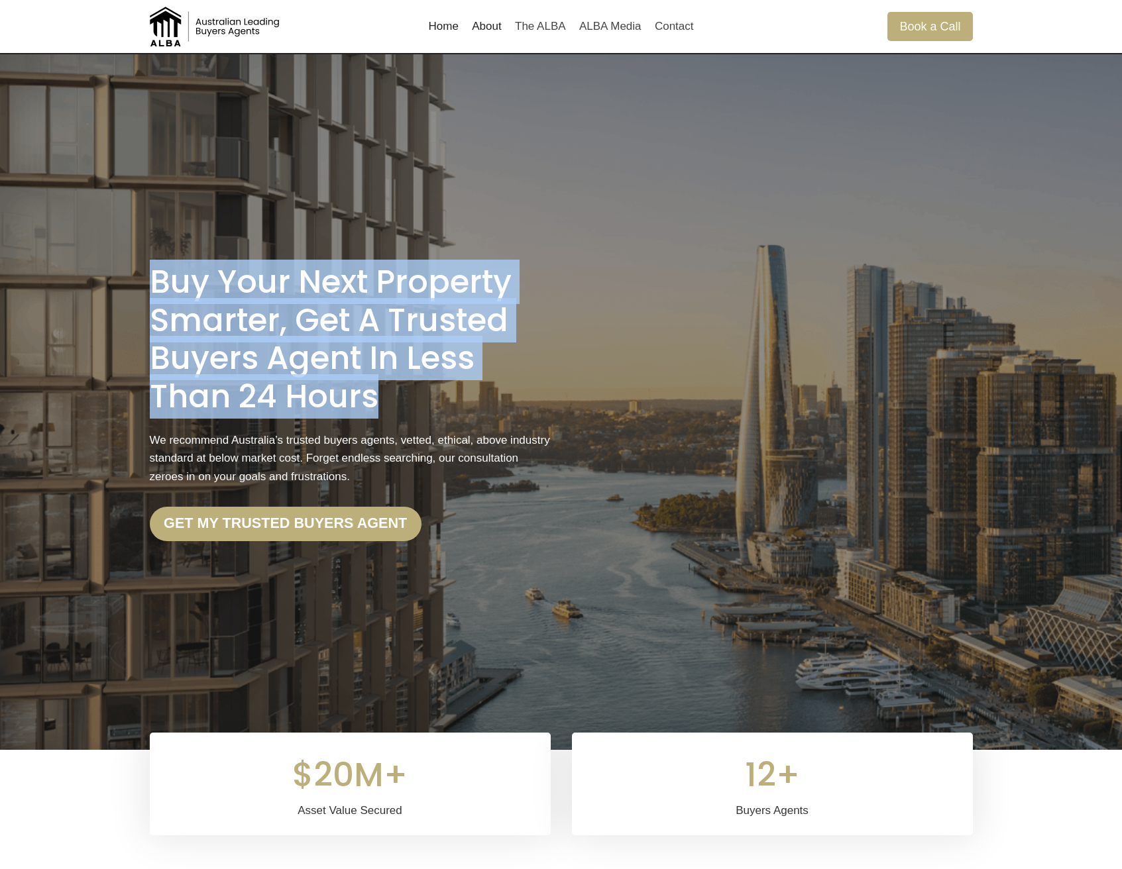
drag, startPoint x: 352, startPoint y: 371, endPoint x: 145, endPoint y: 278, distance: 227.4
click at [145, 278] on div "Buy Your Next Property Smarter, Get a Trusted Buyers Agent in less than 24 Hour…" at bounding box center [561, 402] width 855 height 696
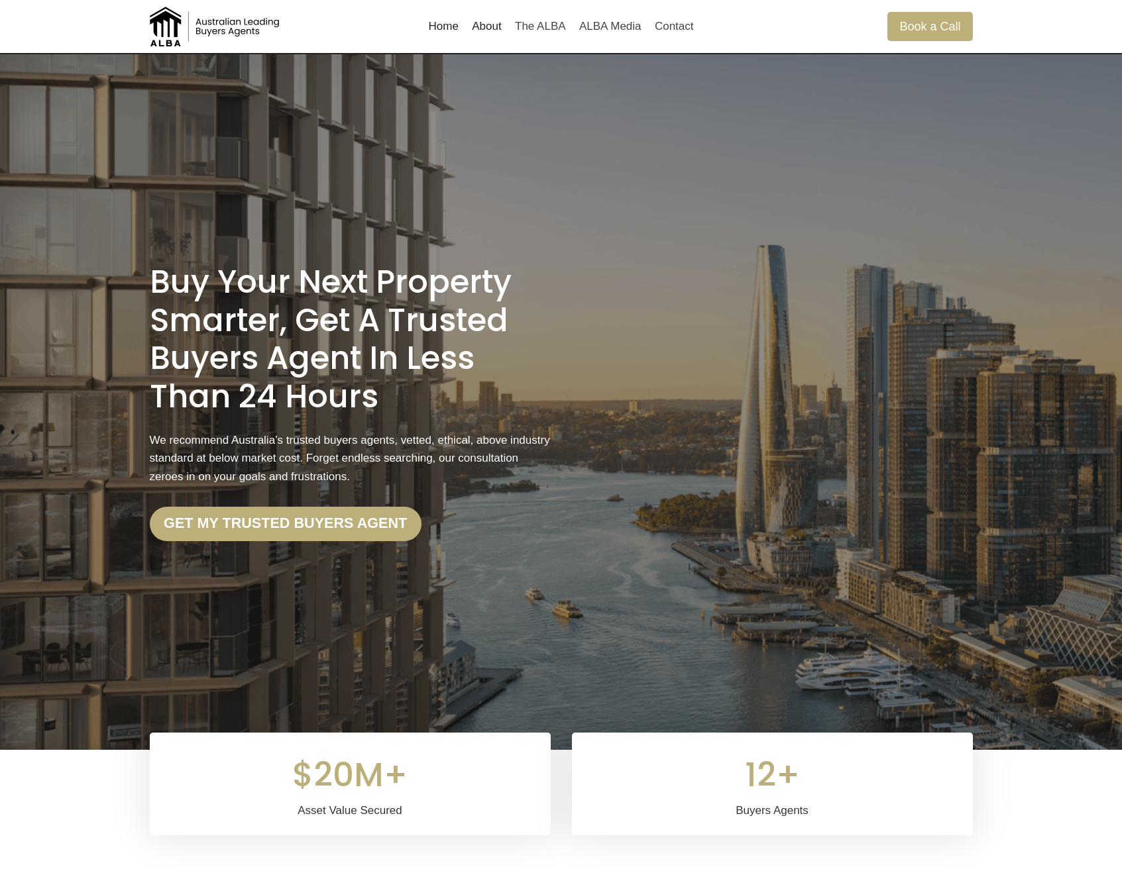
click at [124, 281] on div at bounding box center [561, 402] width 1122 height 696
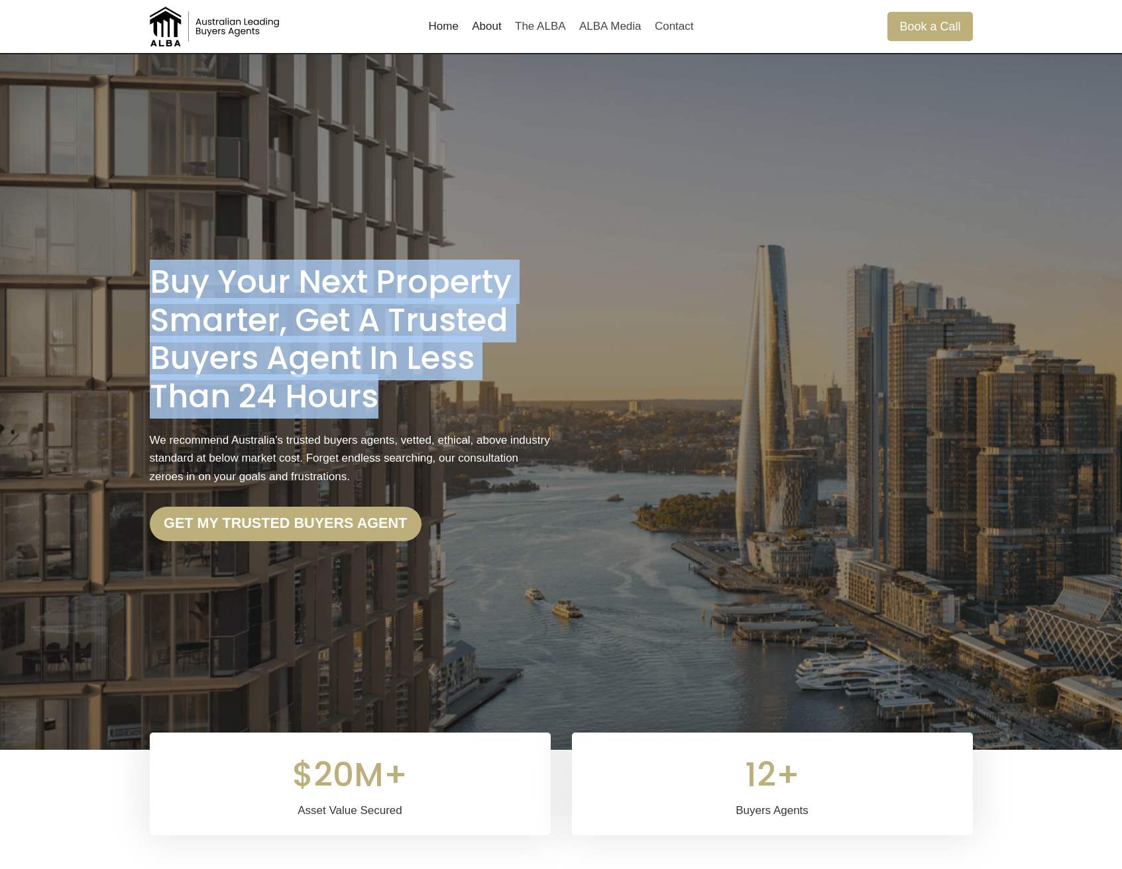
drag, startPoint x: 141, startPoint y: 281, endPoint x: 529, endPoint y: 415, distance: 410.0
click at [529, 415] on div "Buy Your Next Property Smarter, Get a Trusted Buyers Agent in less than 24 Hour…" at bounding box center [561, 402] width 855 height 696
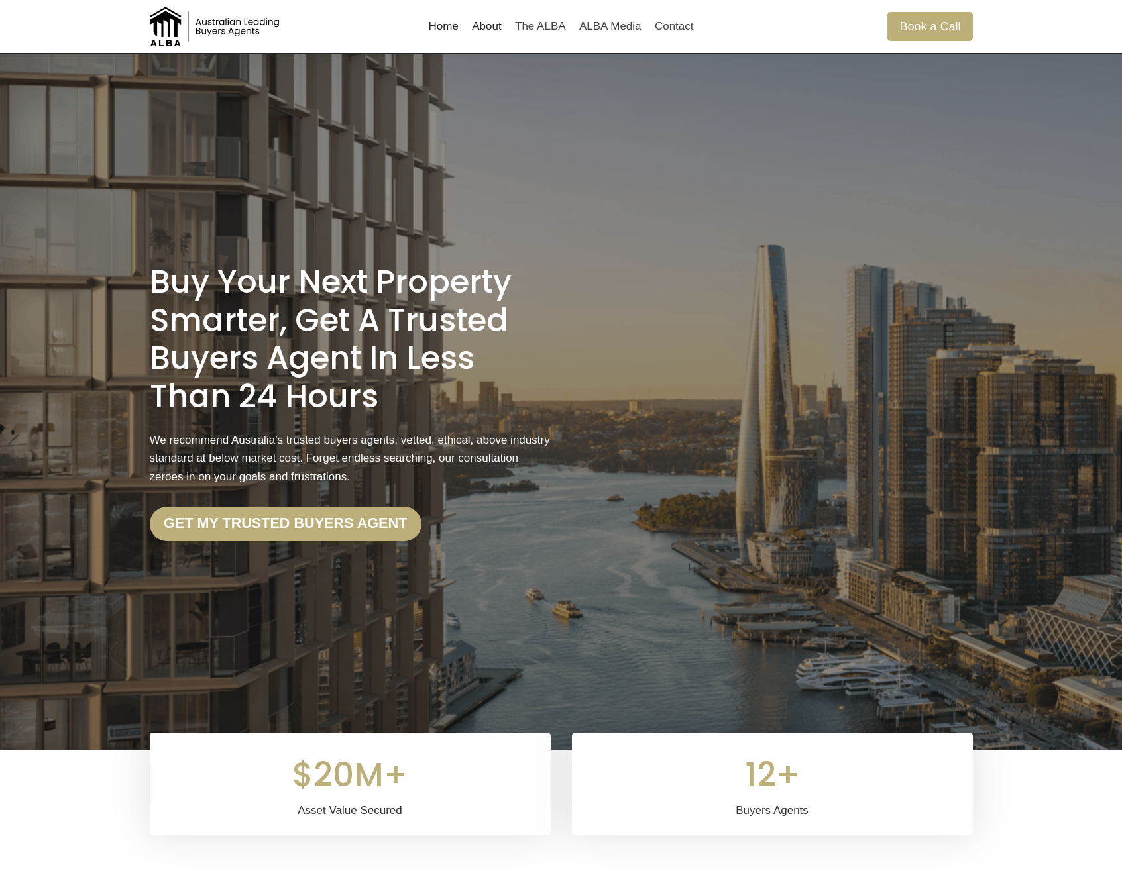
click at [419, 403] on h1 "Buy Your Next Property Smarter, Get a Trusted Buyers Agent in less than 24 Hours" at bounding box center [350, 339] width 401 height 152
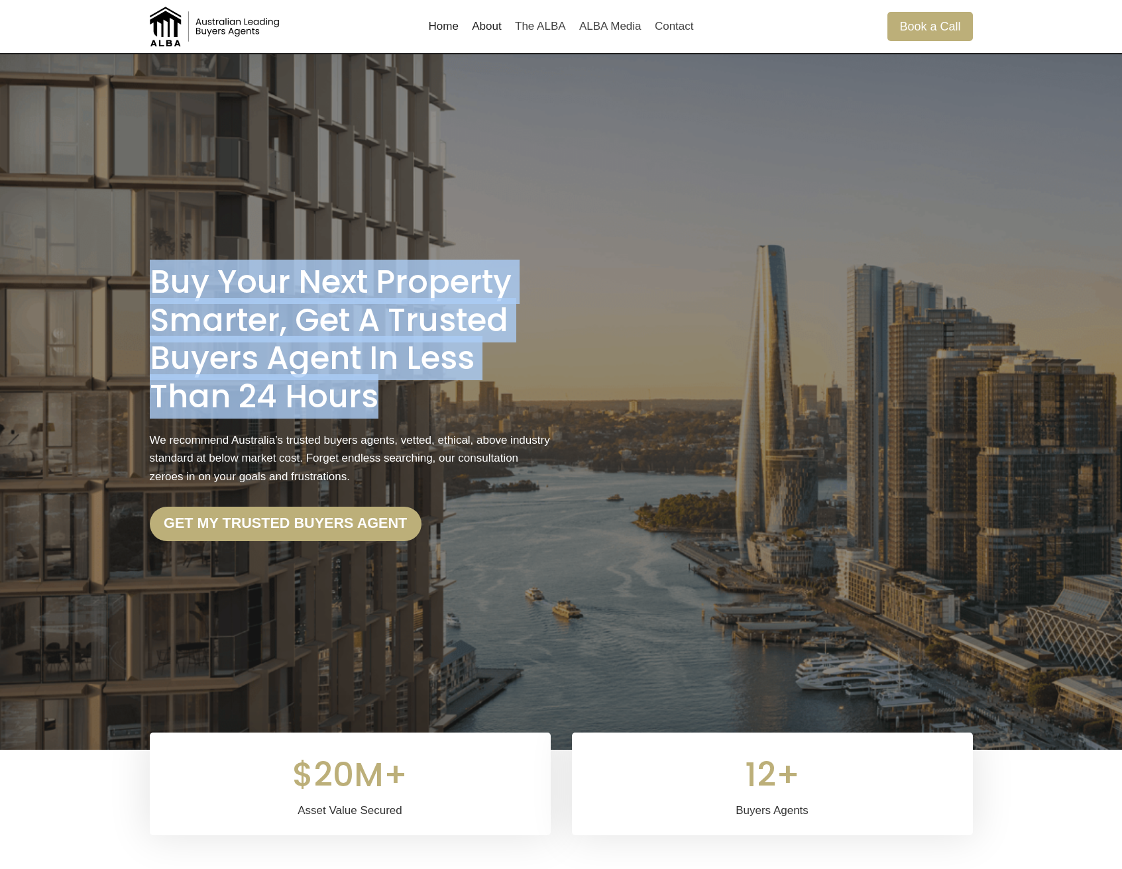
drag, startPoint x: 346, startPoint y: 383, endPoint x: 21, endPoint y: 233, distance: 358.3
click at [13, 229] on div "Buy Your Next Property Smarter, Get a Trusted Buyers Agent in less than 24 Hour…" at bounding box center [561, 402] width 1122 height 696
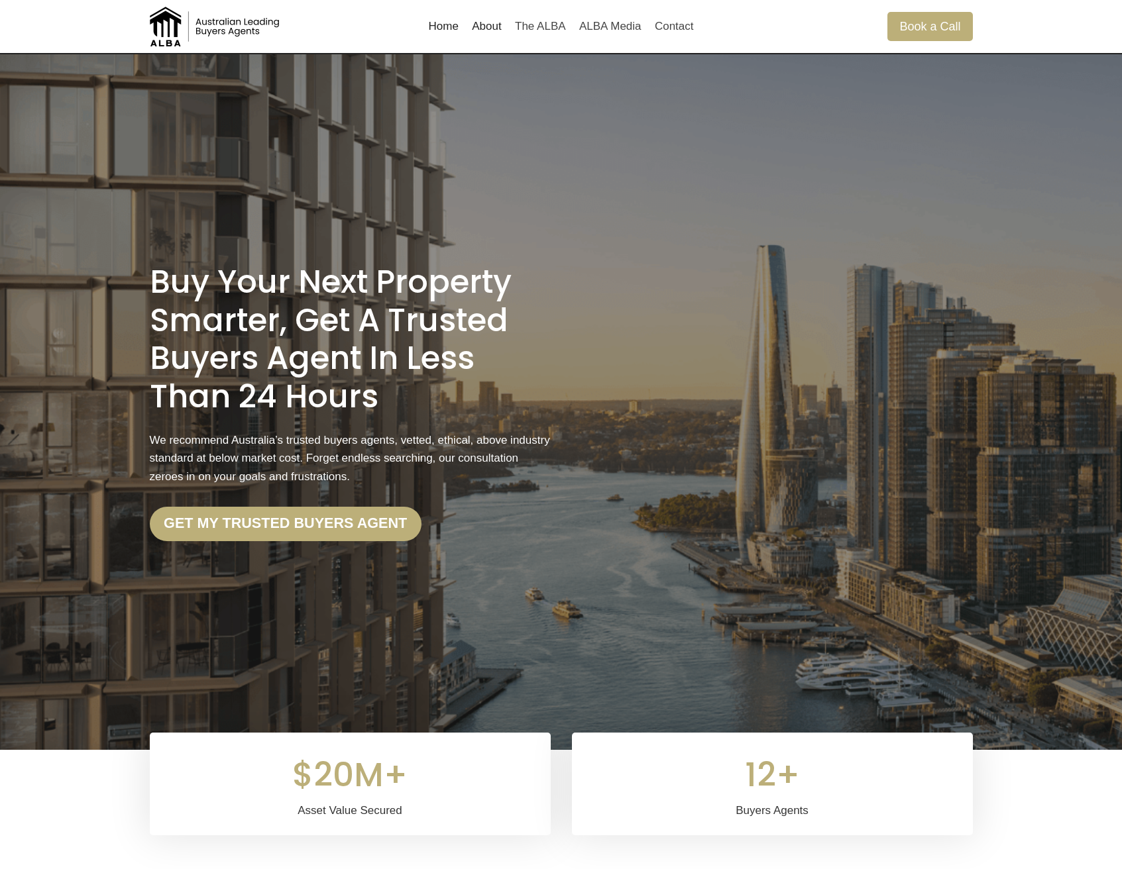
click at [134, 288] on div "Buy Your Next Property Smarter, Get a Trusted Buyers Agent in less than 24 Hour…" at bounding box center [561, 402] width 855 height 696
